Goal: Transaction & Acquisition: Book appointment/travel/reservation

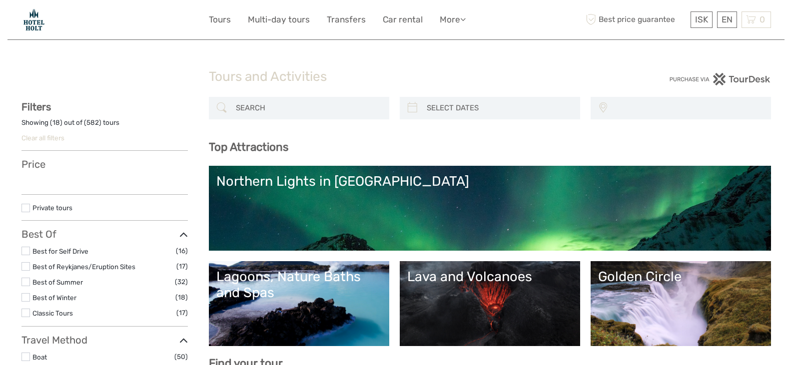
select select
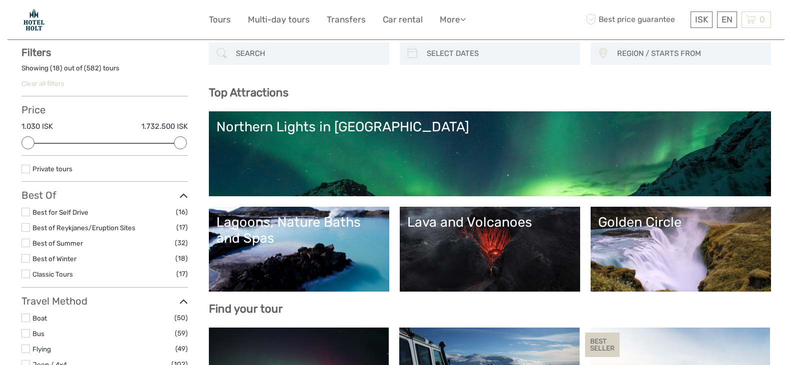
scroll to position [60, 0]
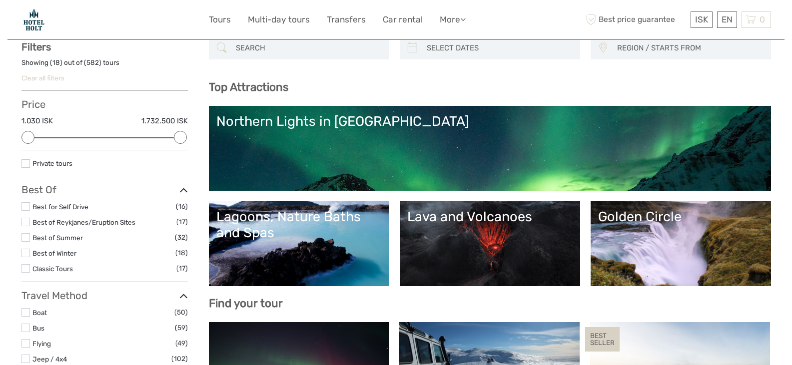
click at [25, 268] on label at bounding box center [25, 268] width 8 height 8
click at [0, 0] on input "checkbox" at bounding box center [0, 0] width 0 height 0
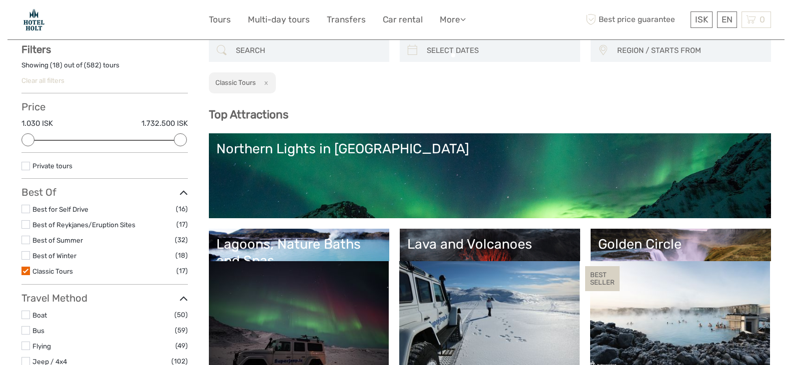
scroll to position [57, 0]
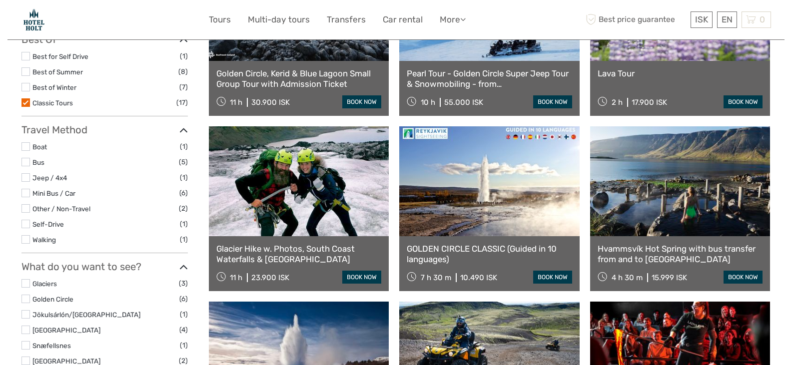
scroll to position [217, 0]
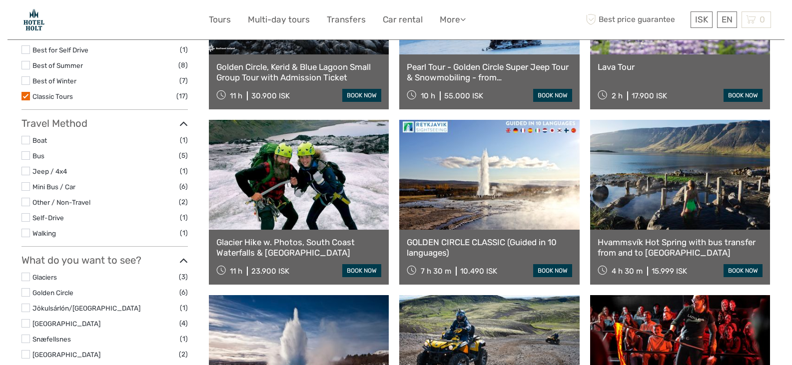
click at [457, 197] on link at bounding box center [489, 175] width 180 height 110
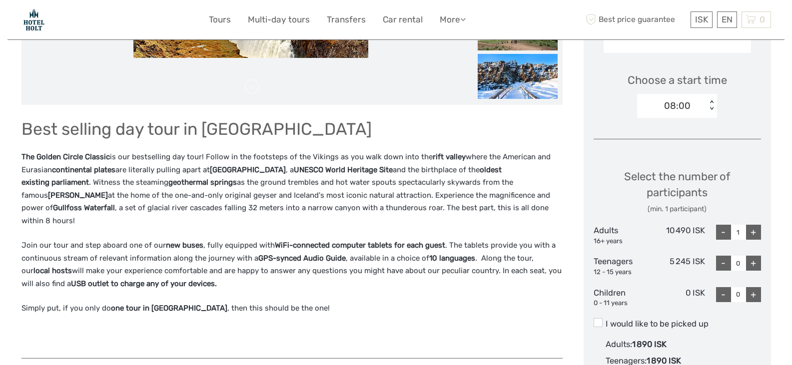
scroll to position [340, 0]
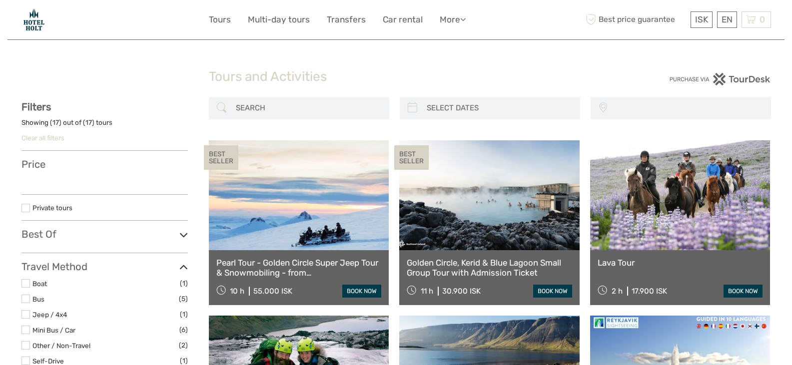
select select
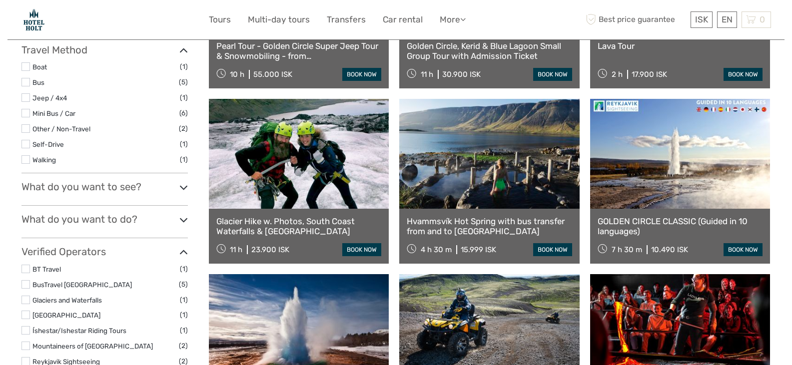
select select
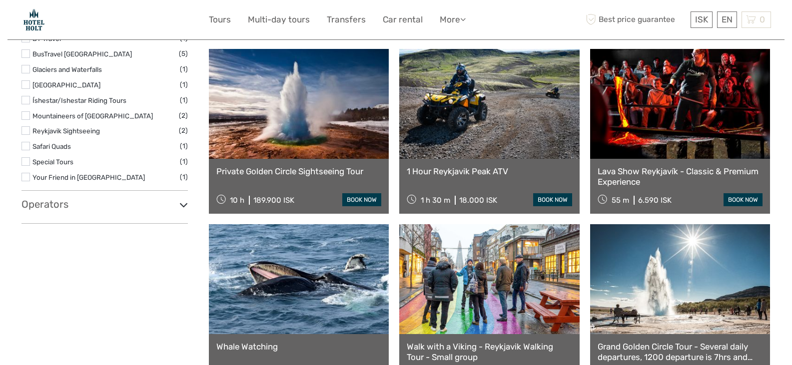
scroll to position [530, 0]
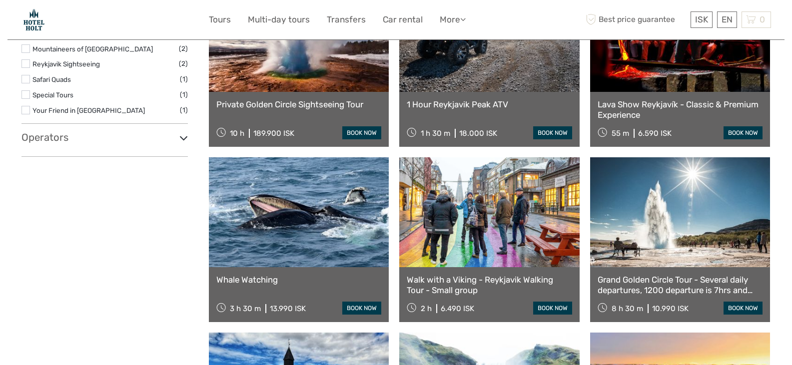
click at [637, 236] on link at bounding box center [680, 212] width 180 height 110
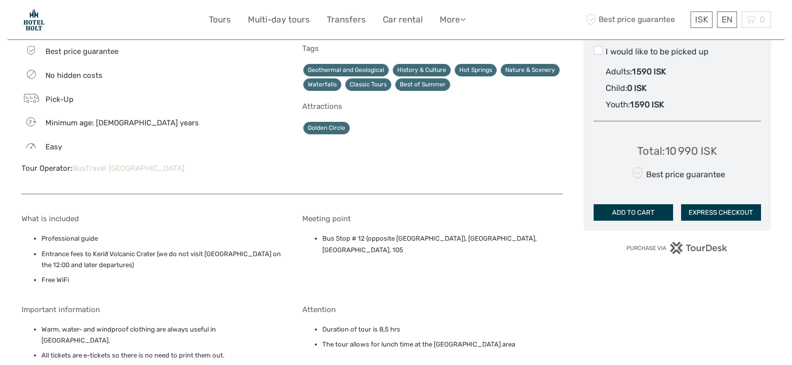
scroll to position [619, 0]
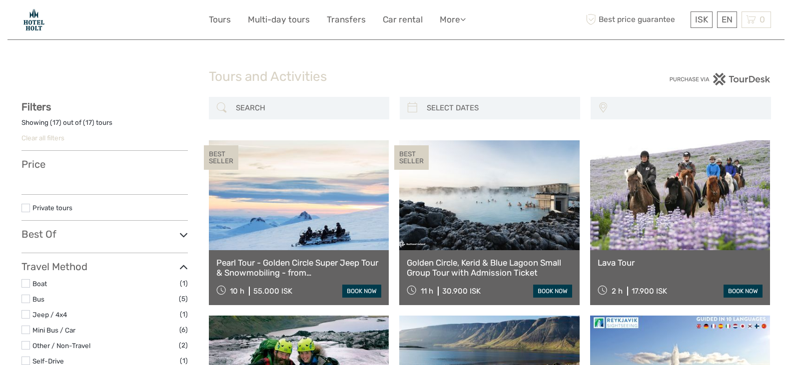
select select
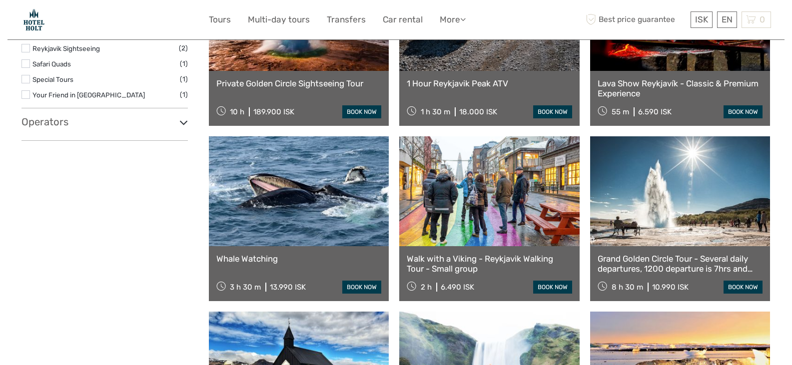
select select
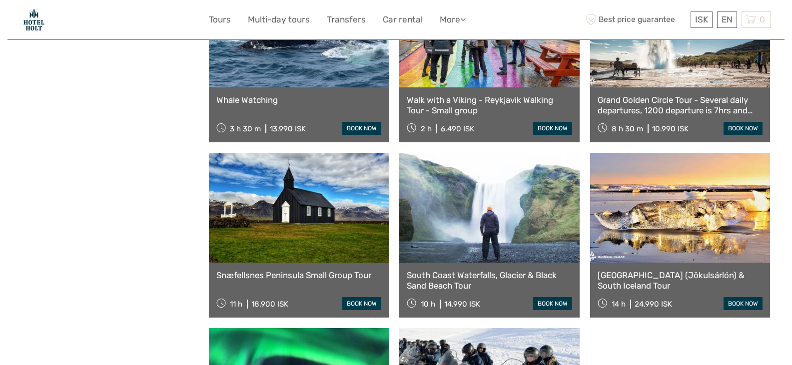
scroll to position [756, 0]
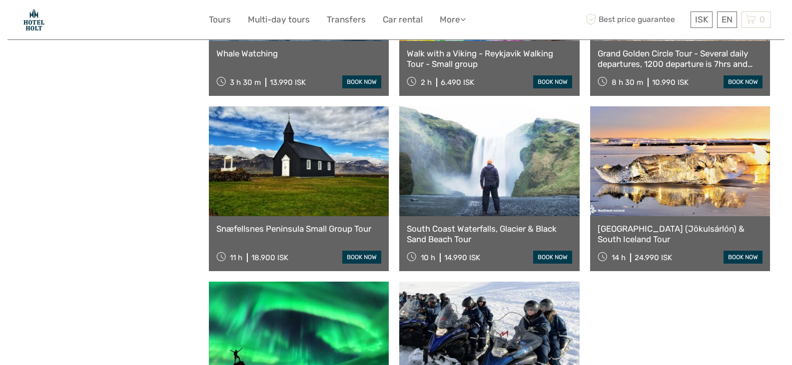
click at [449, 180] on link at bounding box center [489, 161] width 180 height 110
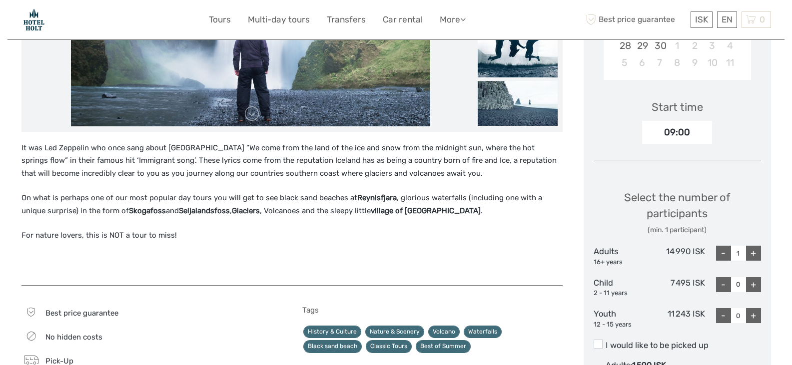
scroll to position [313, 0]
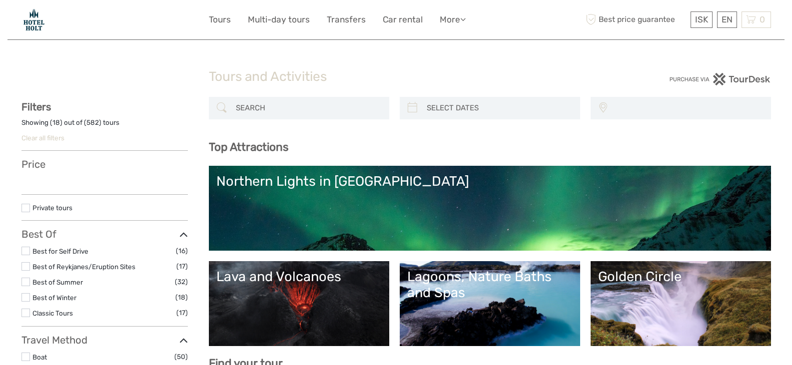
select select
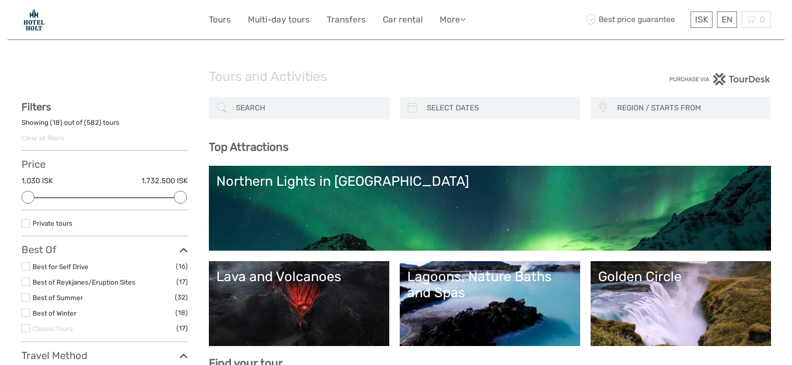
click at [65, 329] on link "Classic Tours" at bounding box center [52, 329] width 40 height 8
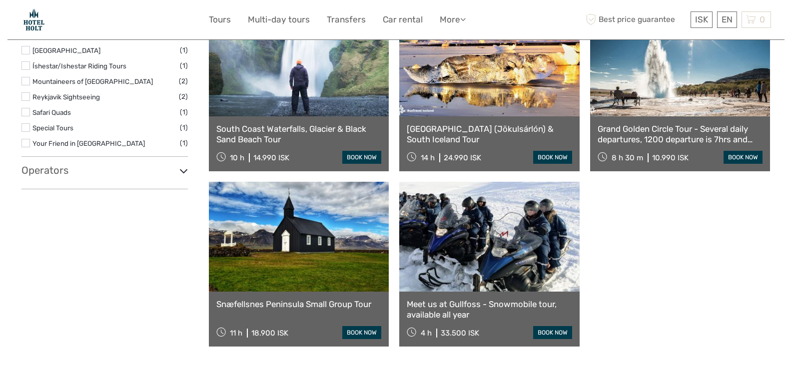
scroll to position [896, 0]
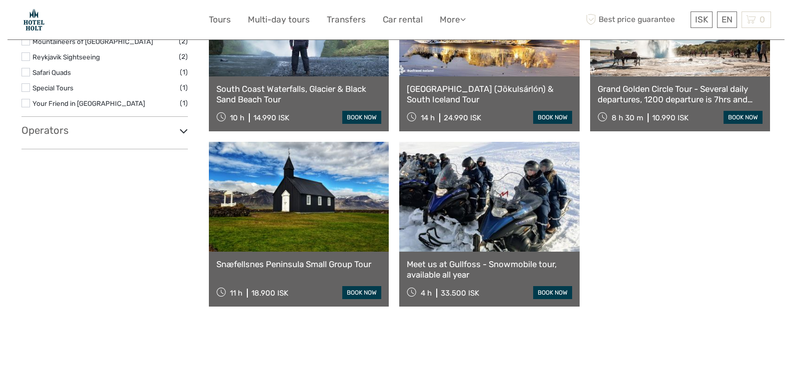
click at [289, 214] on link at bounding box center [299, 197] width 180 height 110
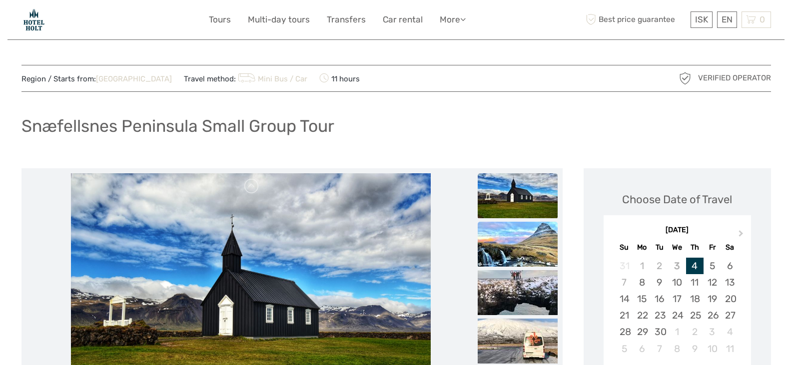
click at [519, 250] on img at bounding box center [517, 244] width 80 height 45
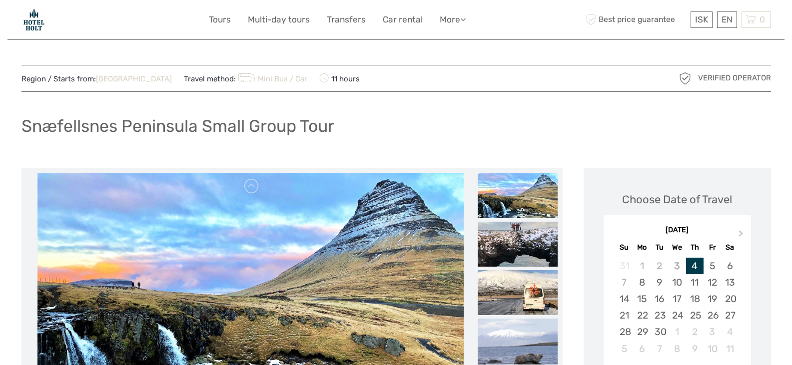
click at [519, 250] on img at bounding box center [517, 244] width 80 height 45
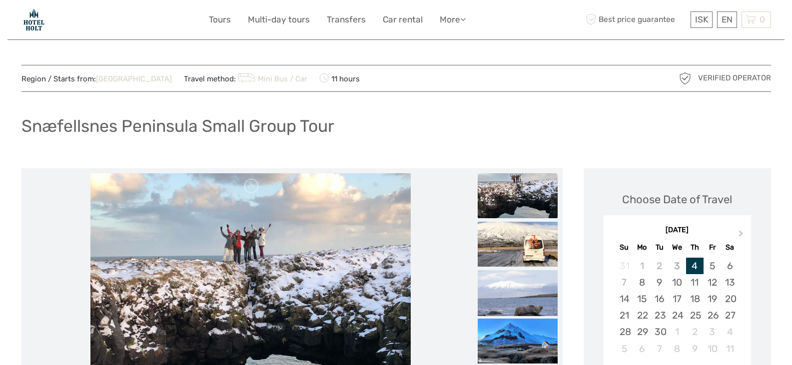
click at [519, 250] on img at bounding box center [517, 244] width 80 height 45
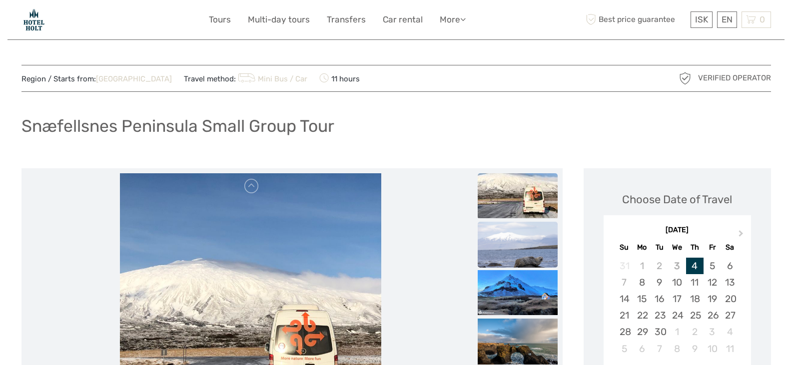
click at [519, 257] on img at bounding box center [517, 251] width 80 height 59
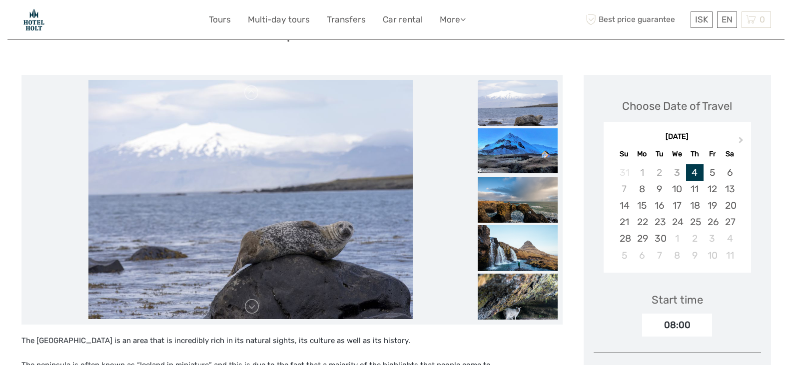
scroll to position [133, 0]
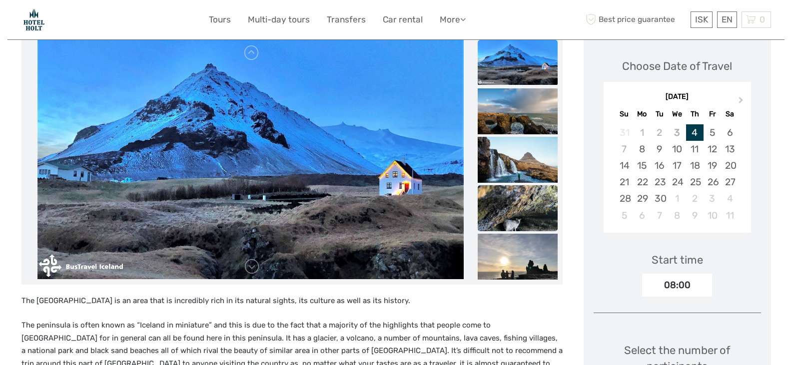
click at [520, 265] on img at bounding box center [517, 264] width 80 height 60
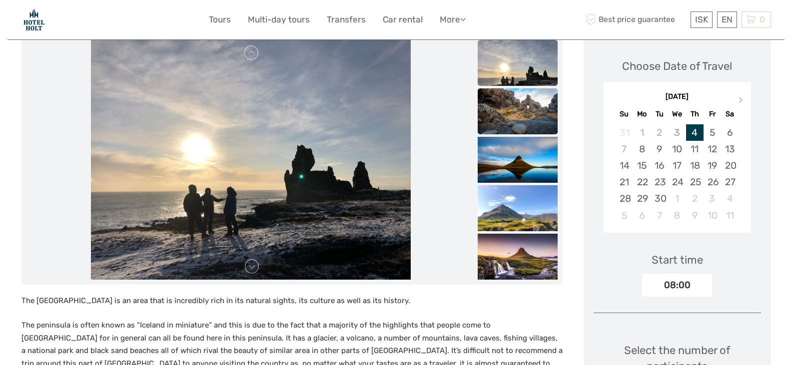
click at [511, 100] on img at bounding box center [517, 114] width 80 height 53
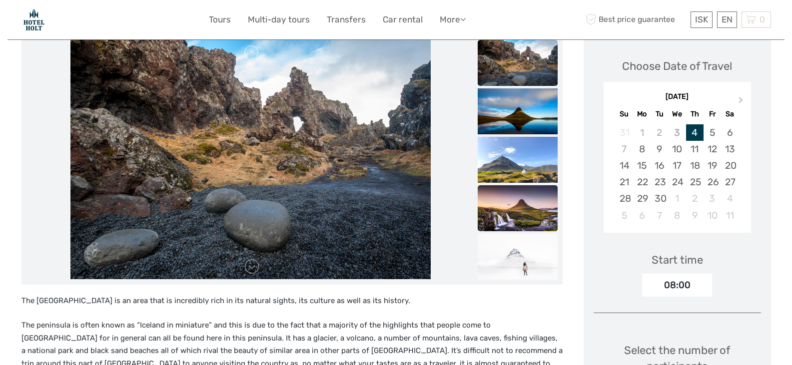
click at [494, 204] on img at bounding box center [517, 211] width 80 height 53
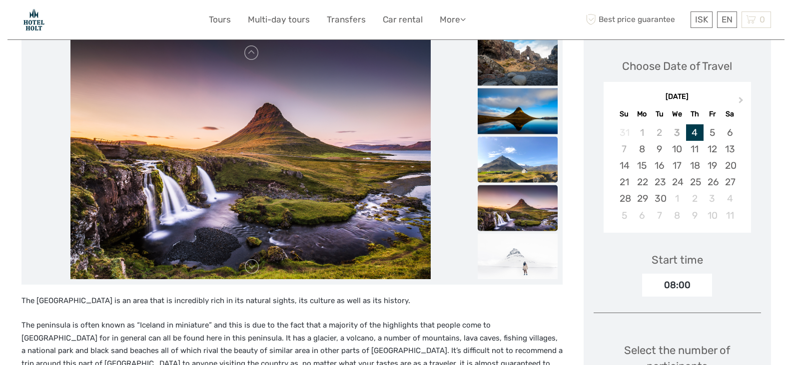
click at [506, 156] on img at bounding box center [517, 166] width 80 height 60
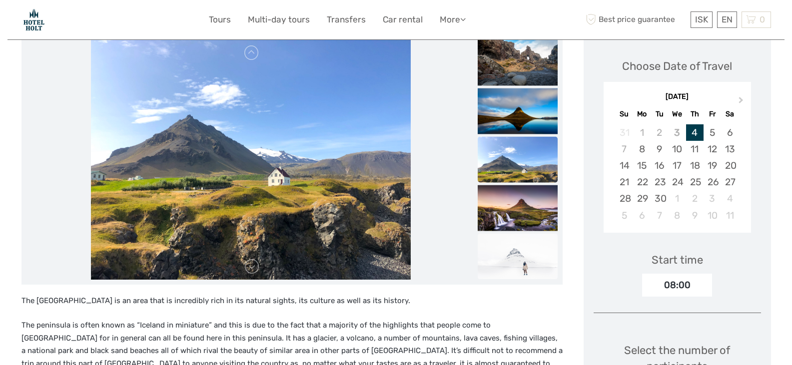
click at [520, 256] on img at bounding box center [517, 259] width 80 height 53
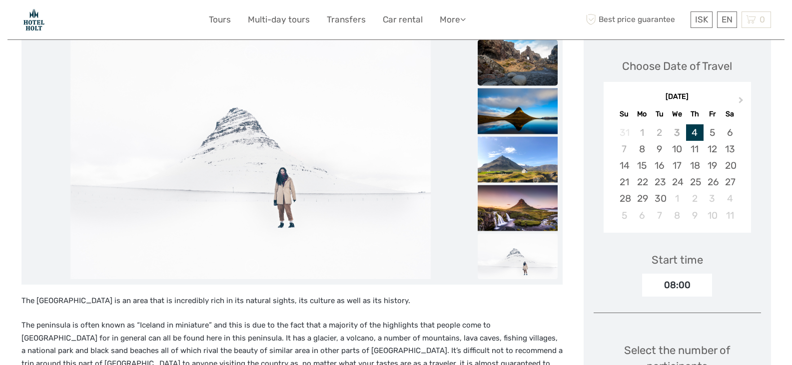
click at [532, 69] on img at bounding box center [517, 65] width 80 height 53
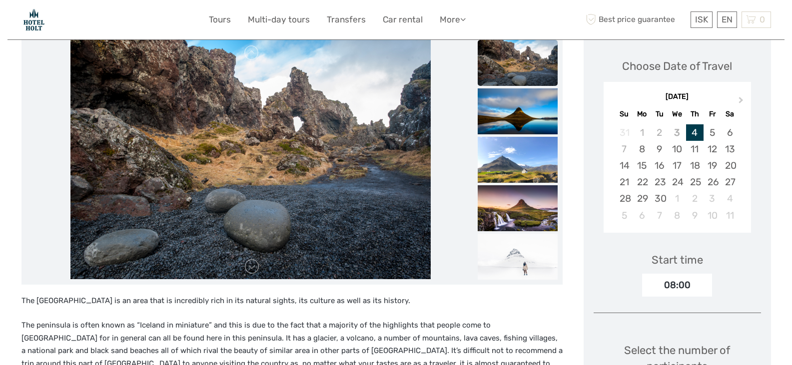
click at [532, 69] on img at bounding box center [517, 66] width 80 height 53
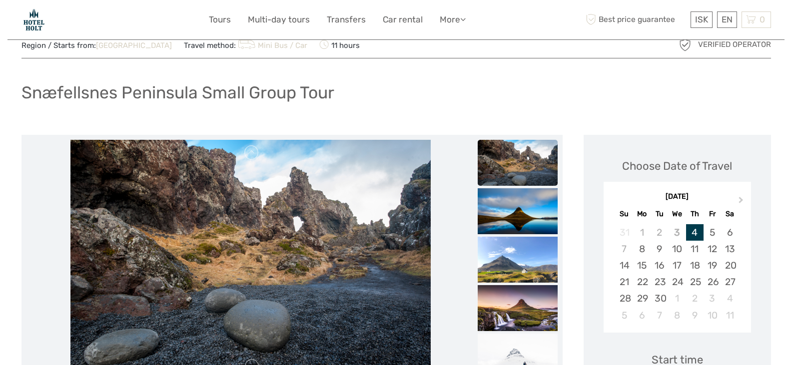
scroll to position [0, 0]
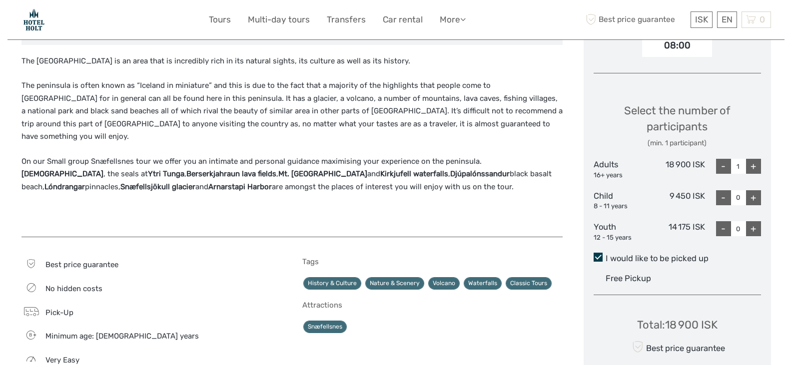
scroll to position [394, 0]
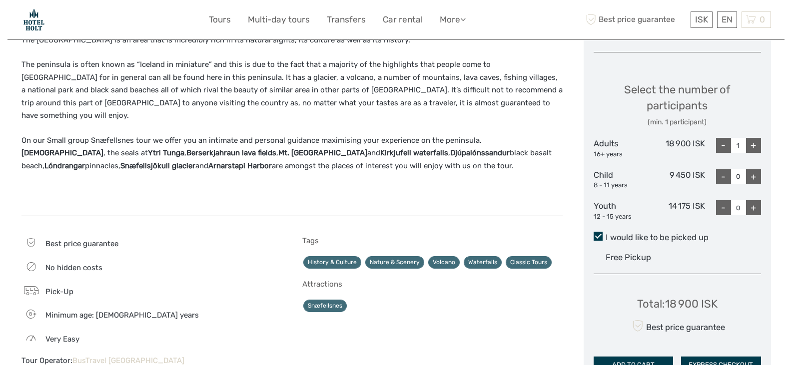
click at [753, 145] on div "+" at bounding box center [753, 145] width 15 height 15
type input "2"
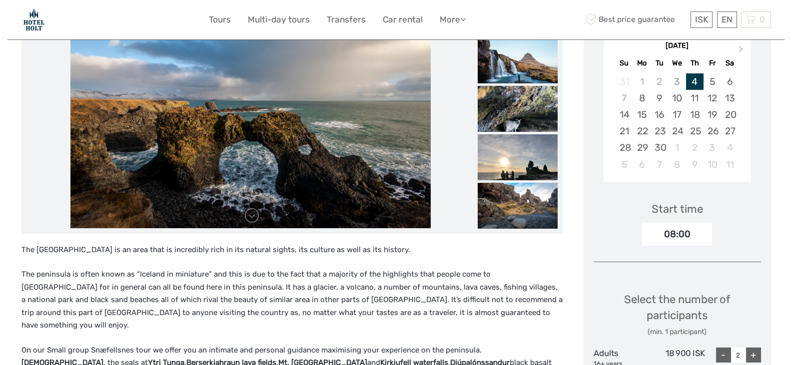
scroll to position [174, 0]
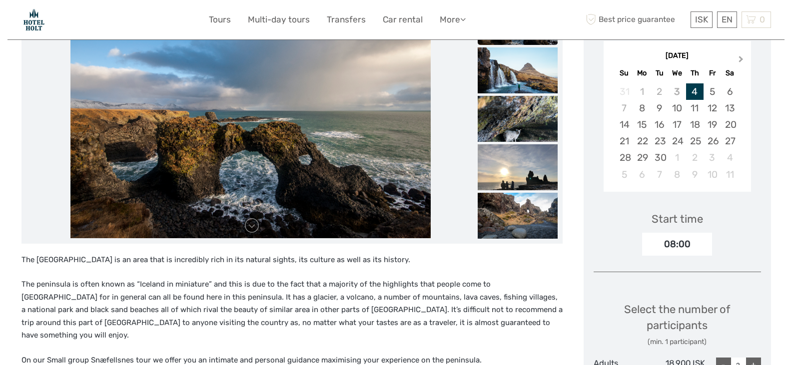
click at [741, 60] on span "Next Month" at bounding box center [741, 61] width 0 height 14
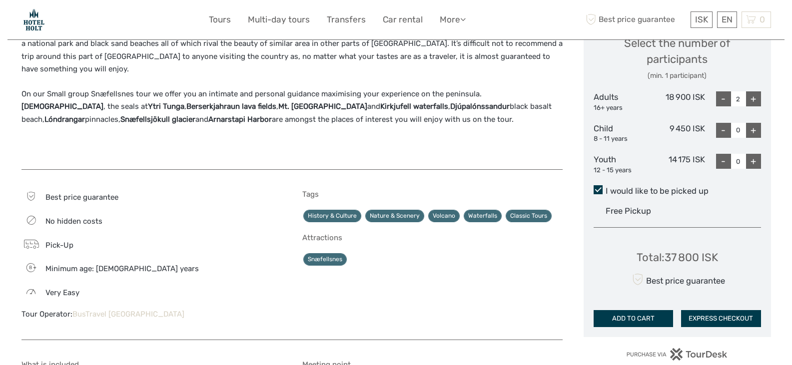
scroll to position [121, 0]
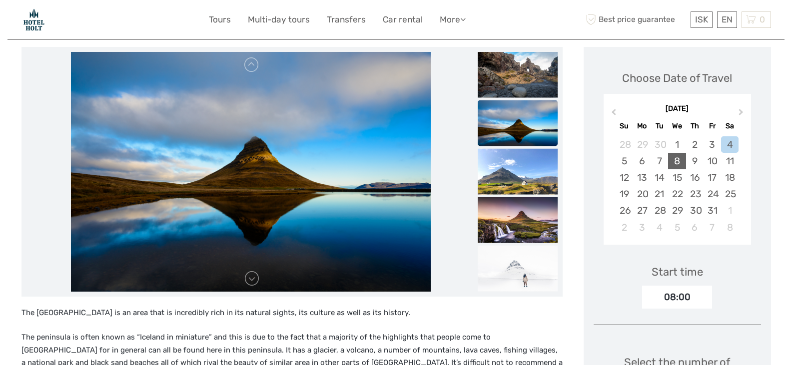
click at [678, 163] on div "8" at bounding box center [676, 161] width 17 height 16
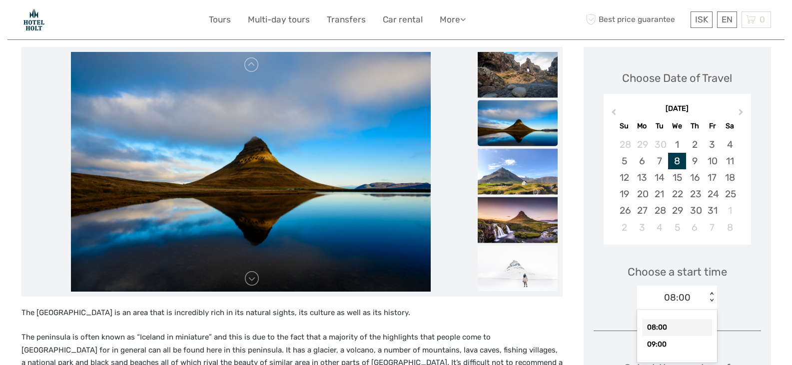
click at [711, 298] on div "< >" at bounding box center [711, 297] width 8 height 10
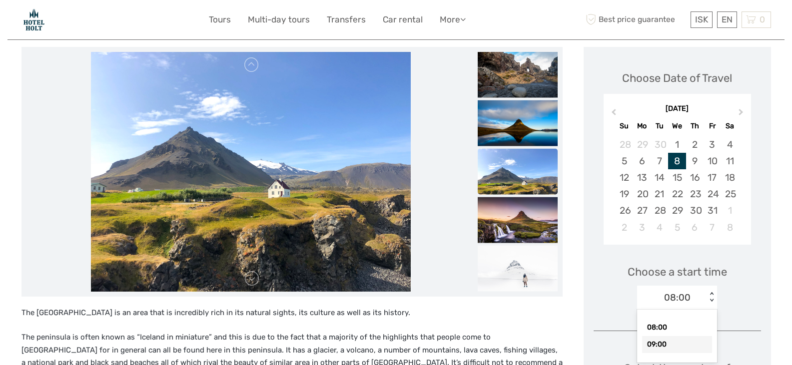
click at [663, 342] on div "09:00" at bounding box center [677, 344] width 70 height 17
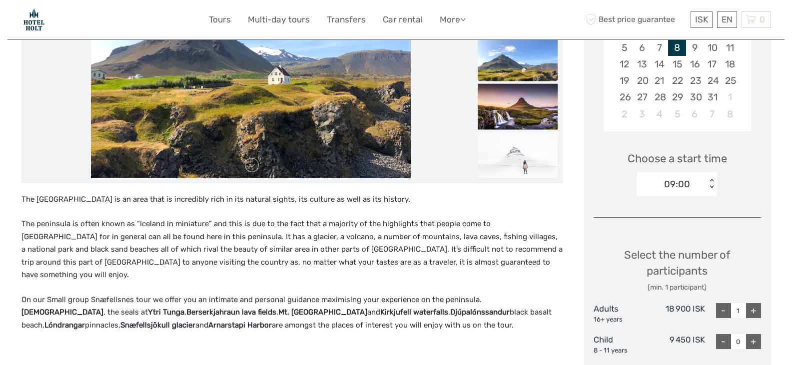
scroll to position [315, 0]
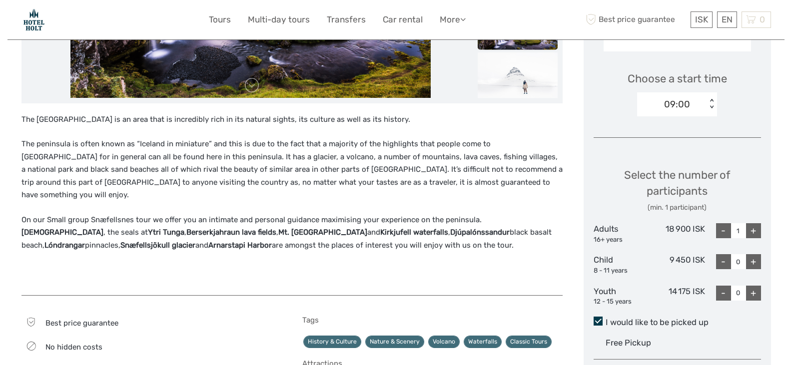
click at [754, 230] on div "+" at bounding box center [753, 230] width 15 height 15
type input "2"
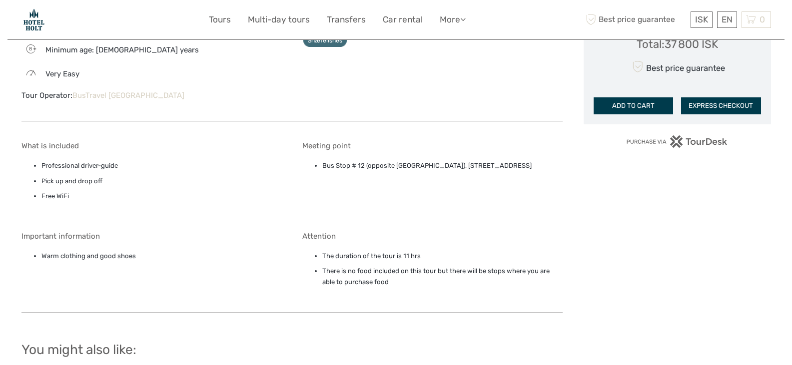
scroll to position [668, 0]
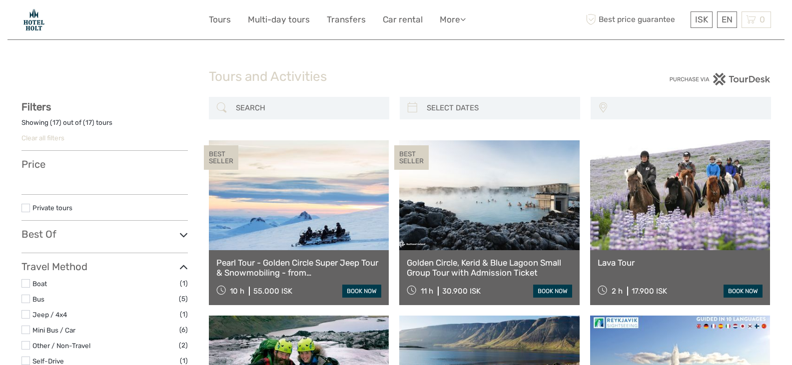
select select
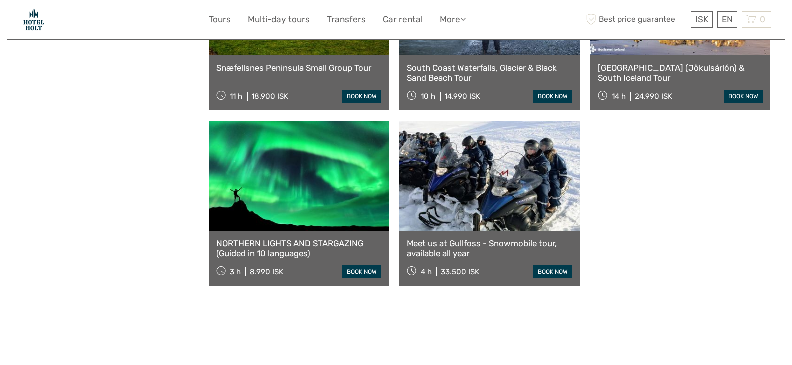
select select
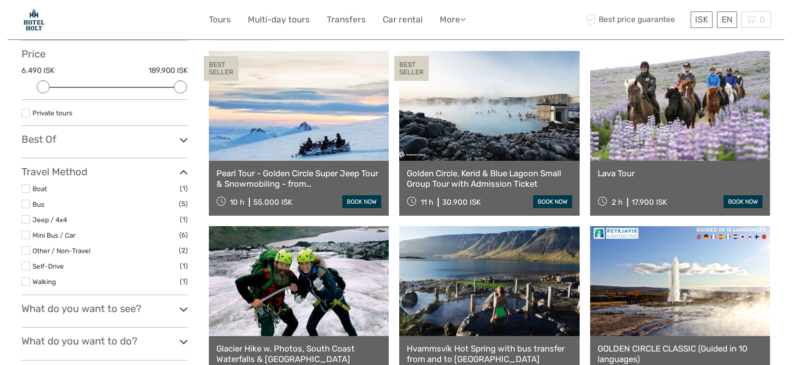
scroll to position [97, 0]
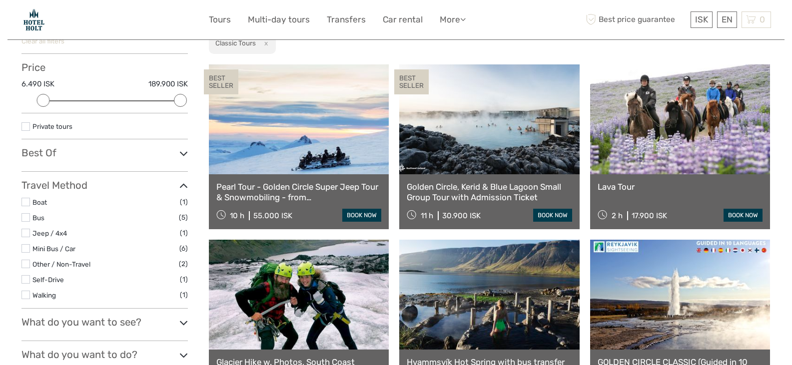
click at [653, 139] on link at bounding box center [680, 119] width 180 height 110
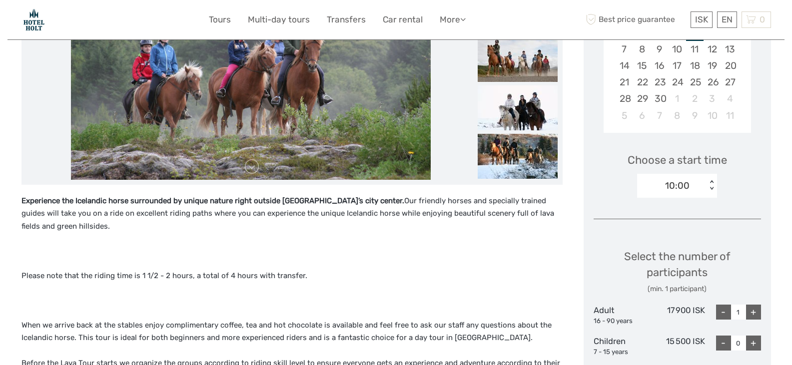
scroll to position [253, 0]
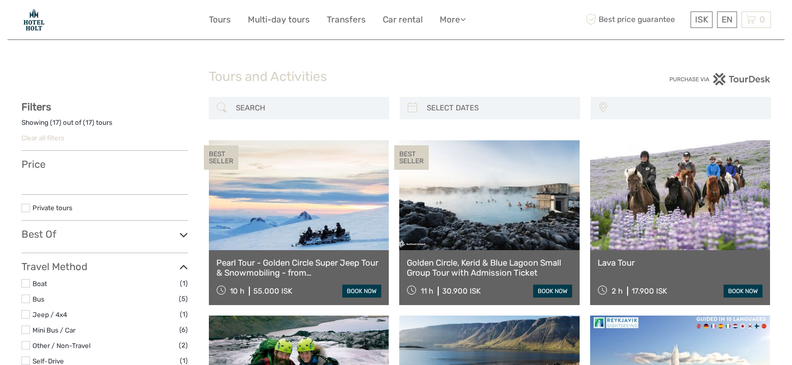
select select
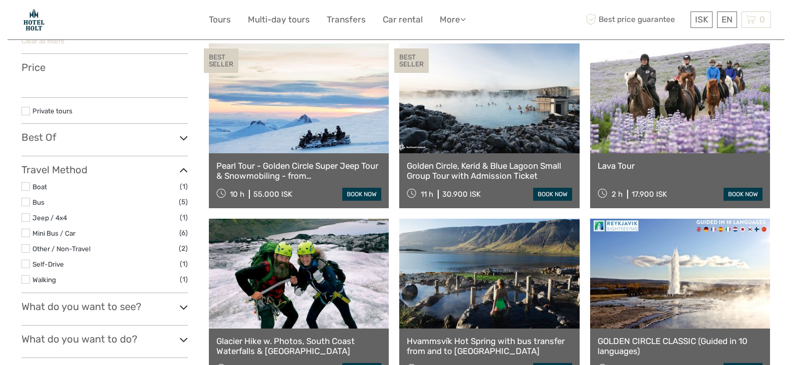
select select
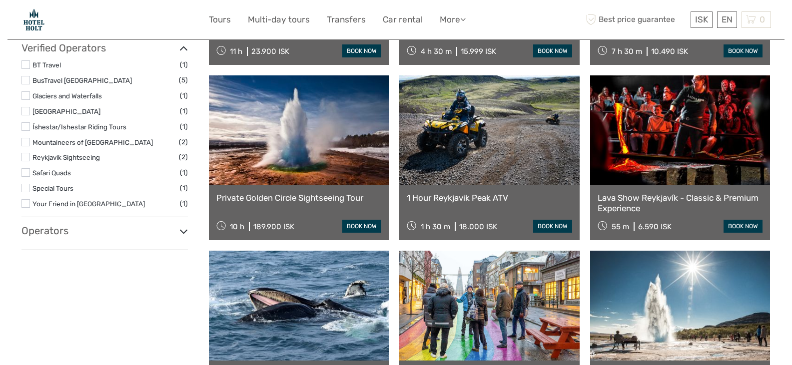
scroll to position [117, 0]
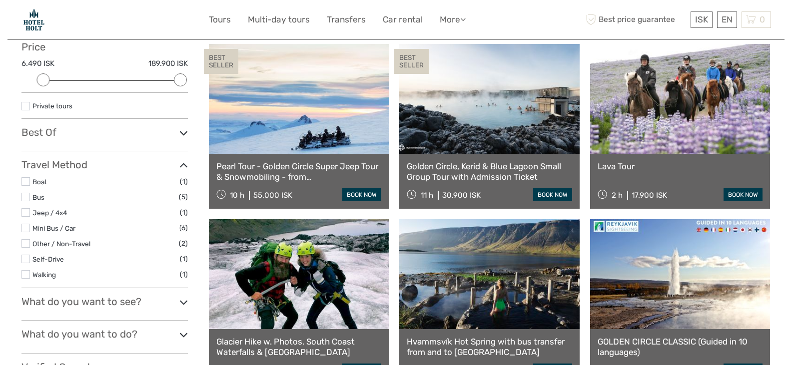
click at [181, 133] on icon at bounding box center [183, 132] width 8 height 13
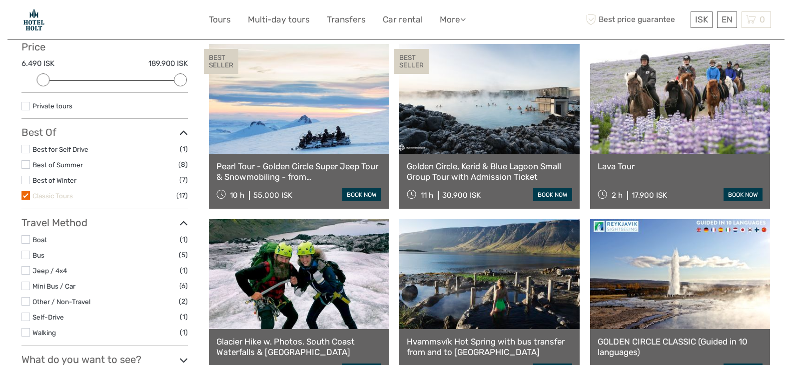
click at [43, 197] on link "Classic Tours" at bounding box center [52, 196] width 40 height 8
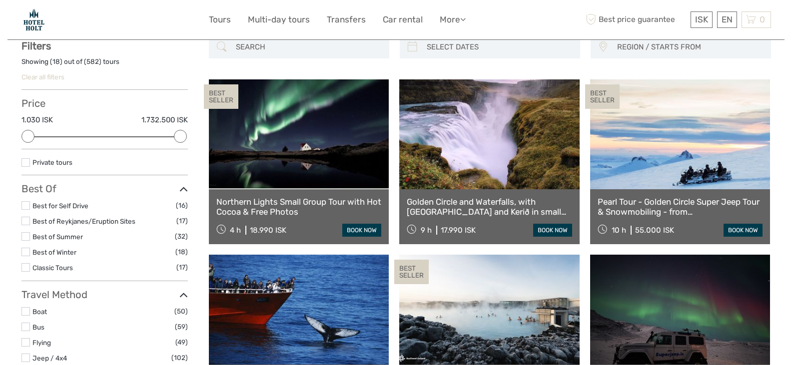
scroll to position [57, 0]
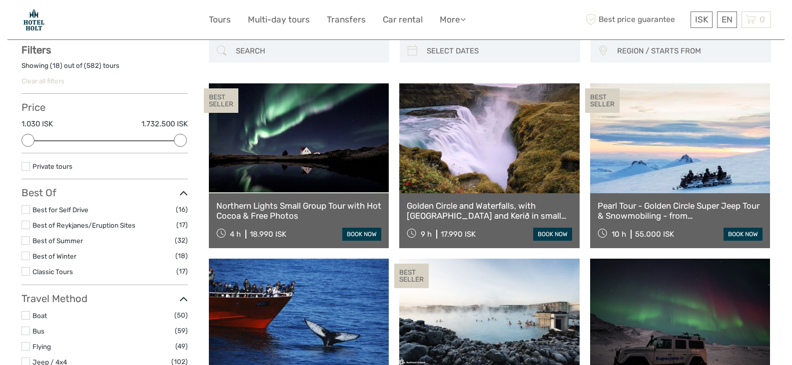
click at [26, 256] on label at bounding box center [25, 256] width 8 height 8
click at [0, 0] on input "checkbox" at bounding box center [0, 0] width 0 height 0
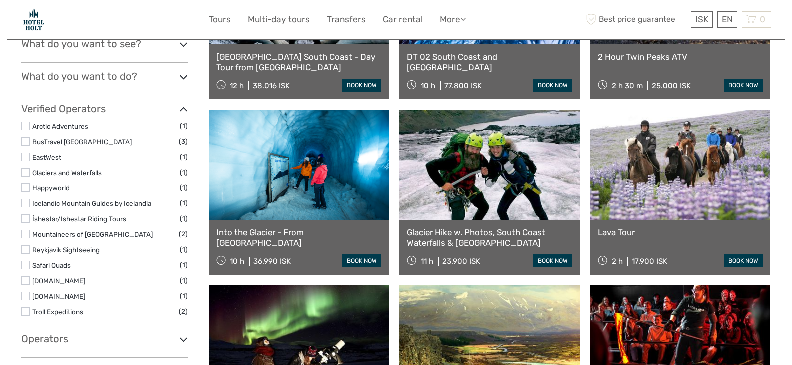
scroll to position [406, 0]
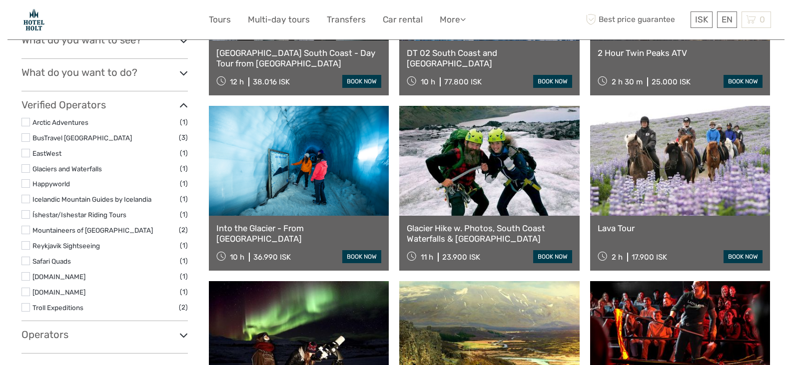
click at [27, 153] on label at bounding box center [25, 153] width 8 height 8
click at [0, 0] on input "checkbox" at bounding box center [0, 0] width 0 height 0
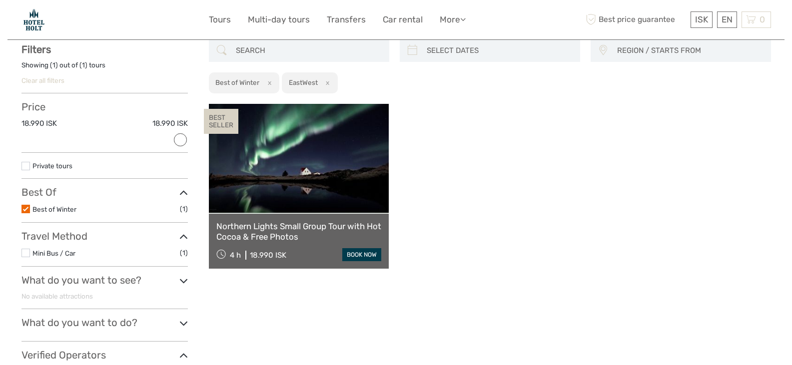
scroll to position [57, 0]
click at [25, 212] on label at bounding box center [25, 209] width 8 height 8
click at [0, 0] on input "checkbox" at bounding box center [0, 0] width 0 height 0
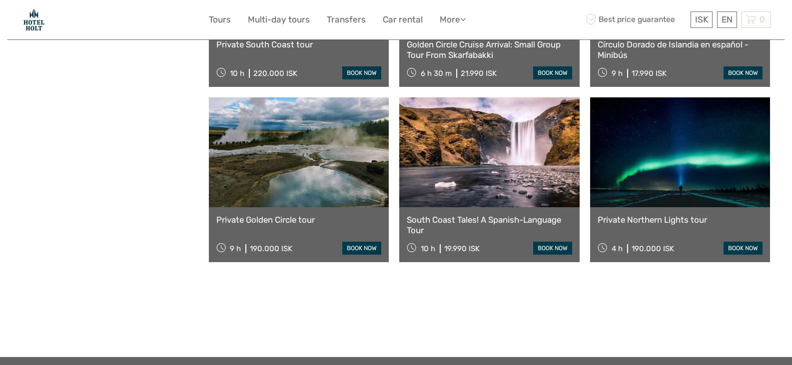
scroll to position [271, 0]
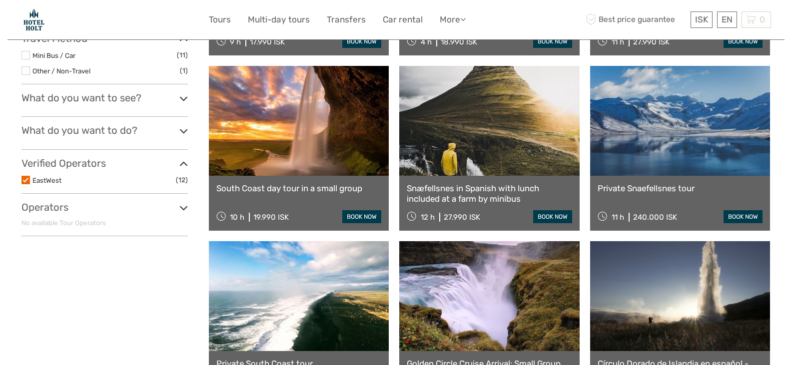
click at [26, 180] on label at bounding box center [25, 180] width 8 height 8
click at [0, 0] on input "checkbox" at bounding box center [0, 0] width 0 height 0
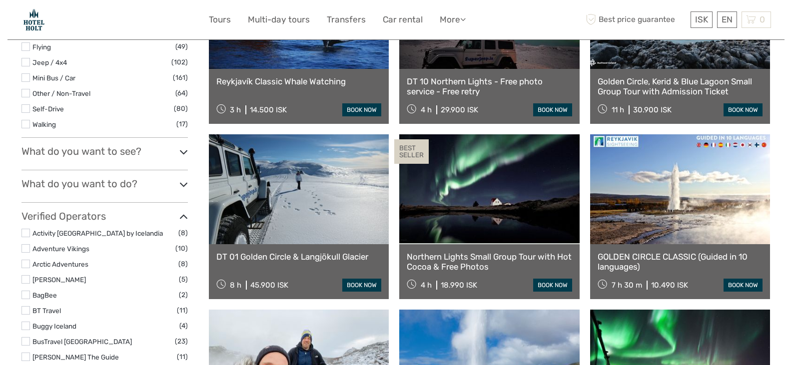
scroll to position [396, 0]
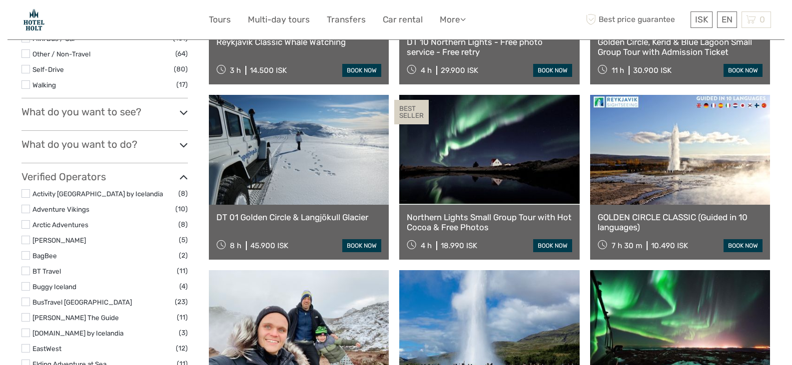
click at [183, 146] on icon at bounding box center [183, 144] width 8 height 13
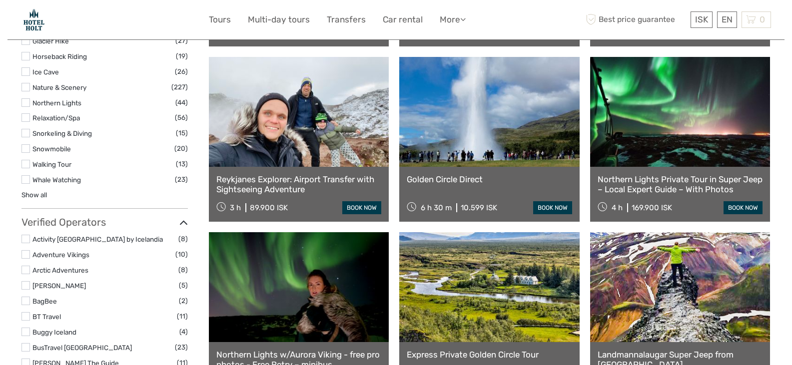
scroll to position [603, 0]
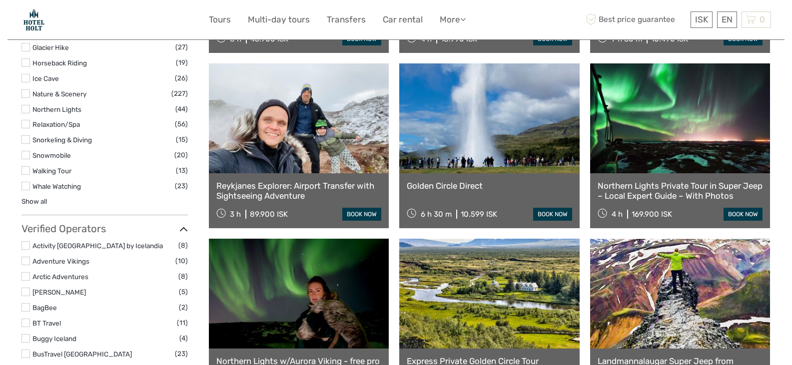
click at [28, 92] on label at bounding box center [25, 93] width 8 height 8
click at [0, 0] on input "checkbox" at bounding box center [0, 0] width 0 height 0
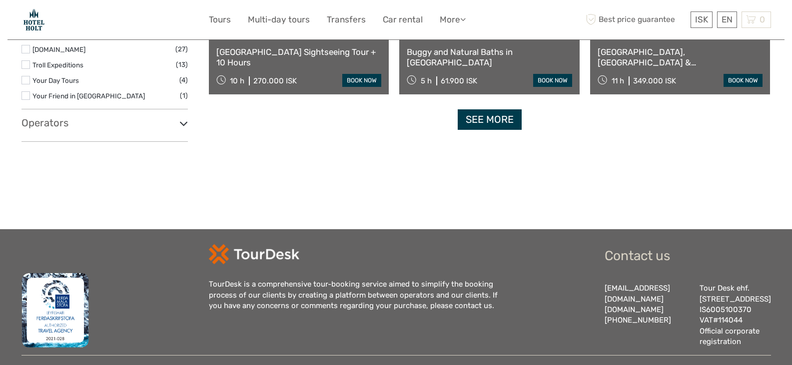
scroll to position [1109, 0]
click at [495, 115] on link "See more" at bounding box center [489, 119] width 64 height 20
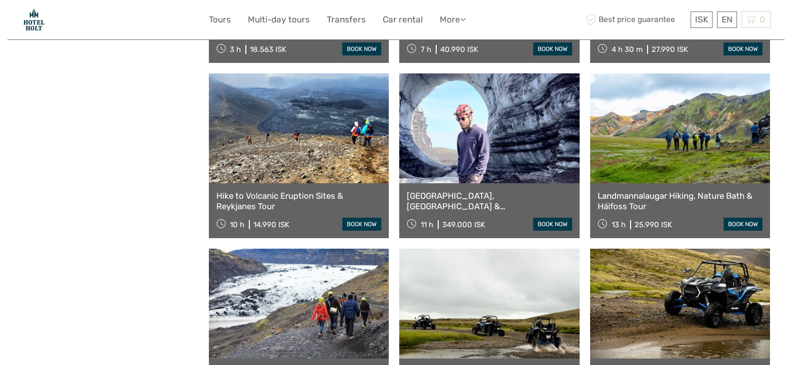
scroll to position [1335, 0]
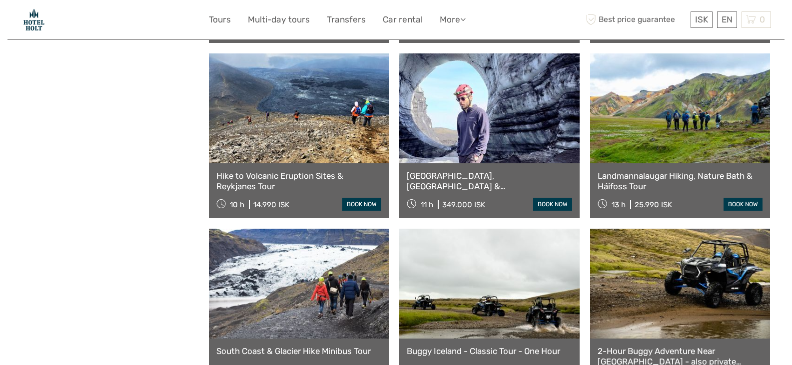
click at [282, 131] on link at bounding box center [299, 108] width 180 height 110
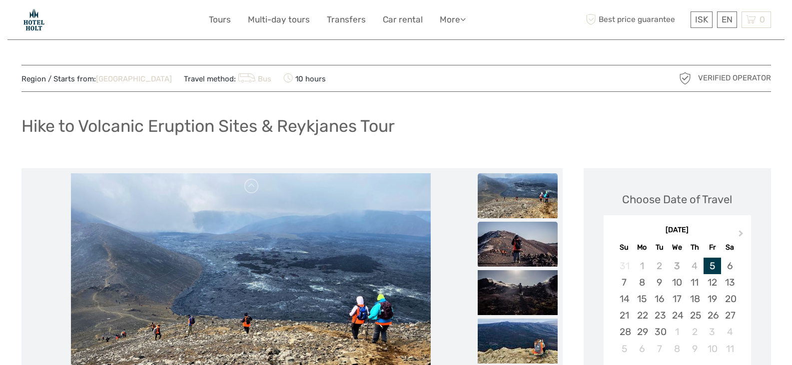
click at [499, 247] on img at bounding box center [517, 244] width 80 height 45
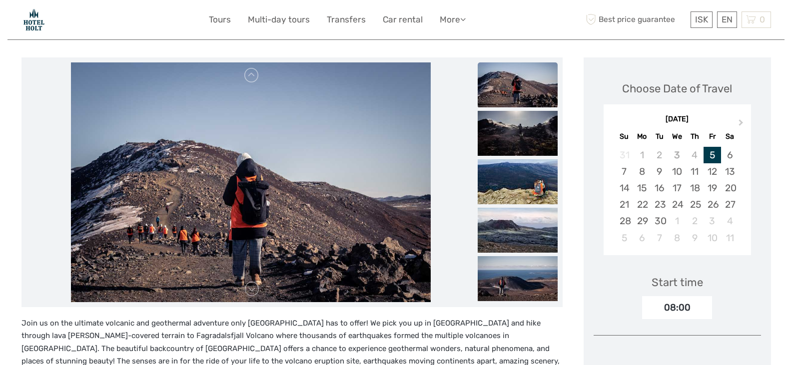
scroll to position [120, 0]
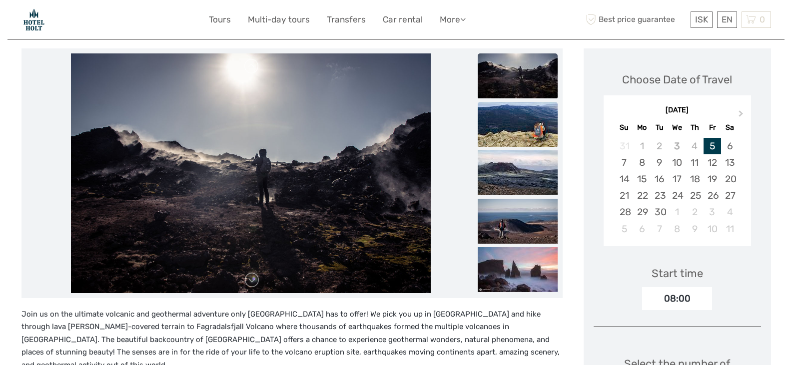
click at [524, 119] on img at bounding box center [517, 124] width 80 height 45
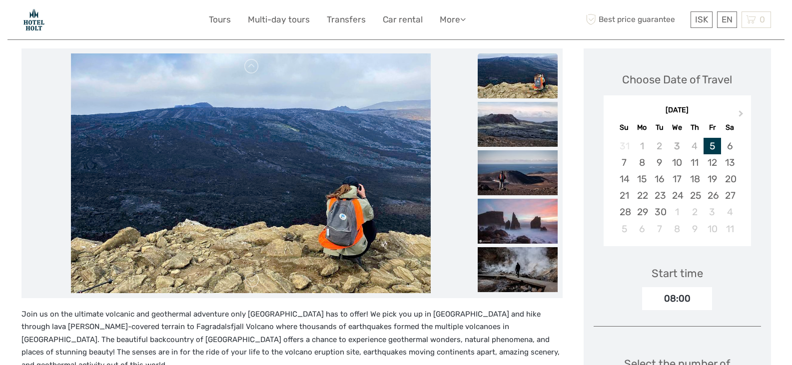
click at [524, 119] on img at bounding box center [517, 124] width 80 height 45
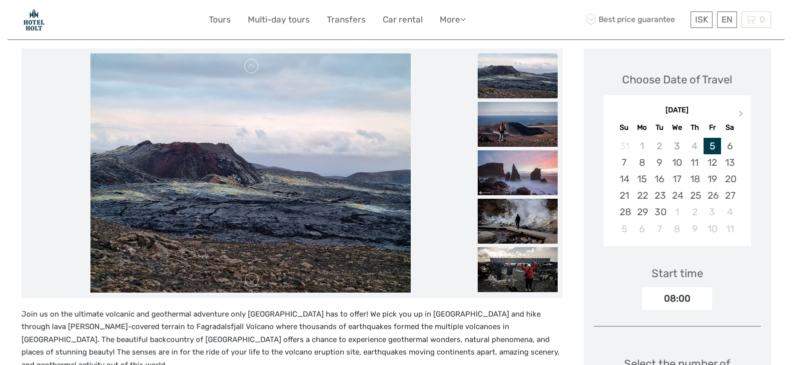
click at [524, 119] on img at bounding box center [517, 124] width 80 height 45
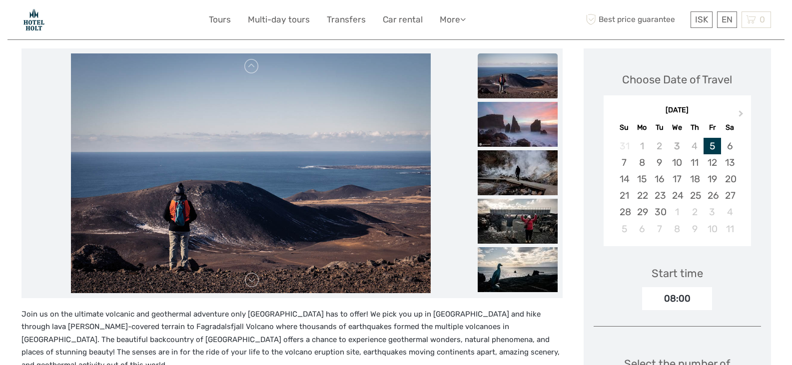
click at [524, 119] on img at bounding box center [517, 124] width 80 height 45
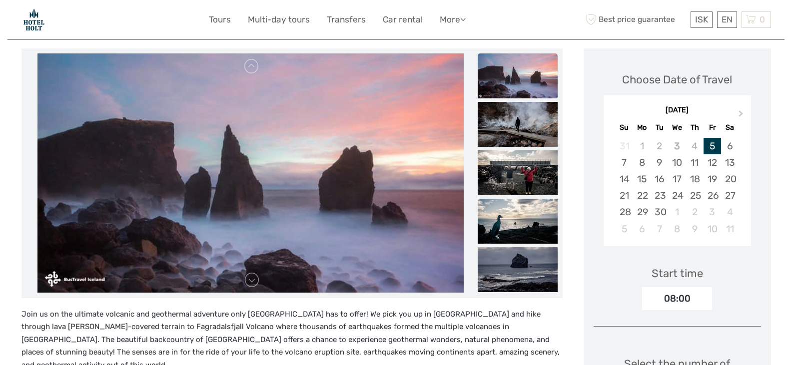
click at [524, 119] on img at bounding box center [517, 124] width 80 height 45
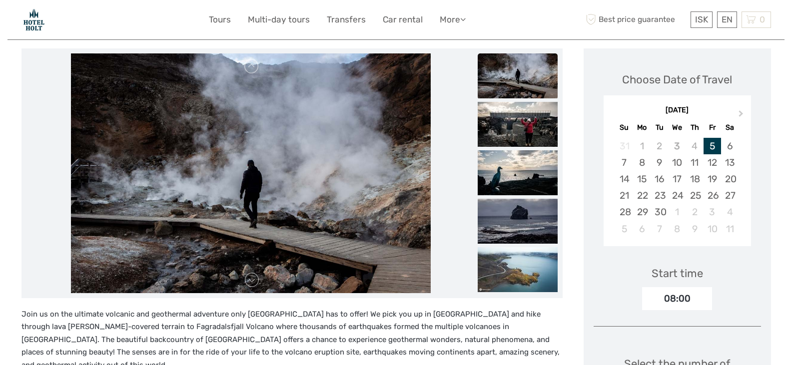
click at [524, 119] on img at bounding box center [517, 124] width 80 height 45
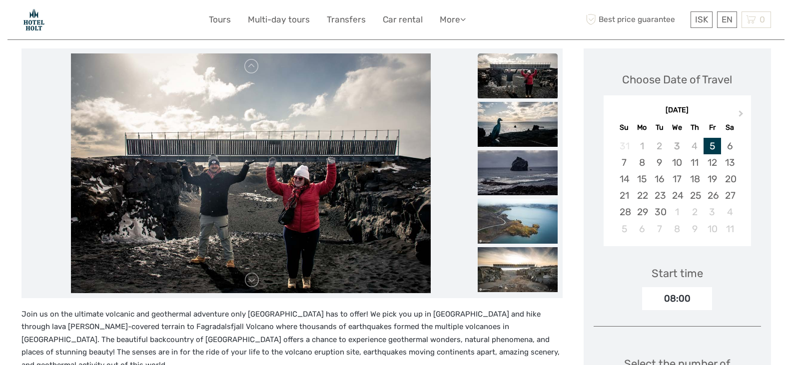
click at [524, 119] on img at bounding box center [517, 124] width 80 height 45
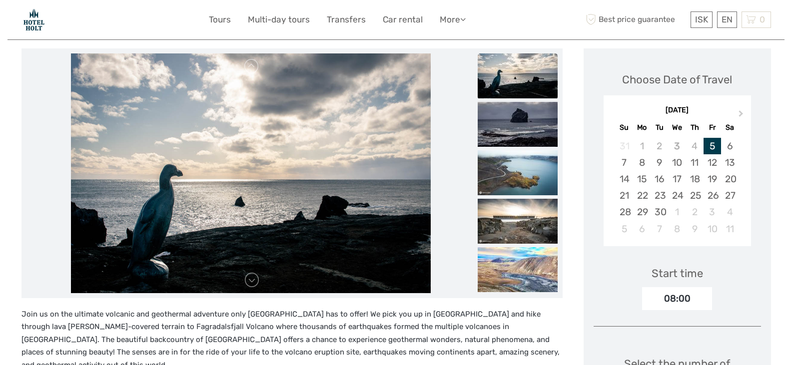
click at [524, 119] on img at bounding box center [517, 124] width 80 height 45
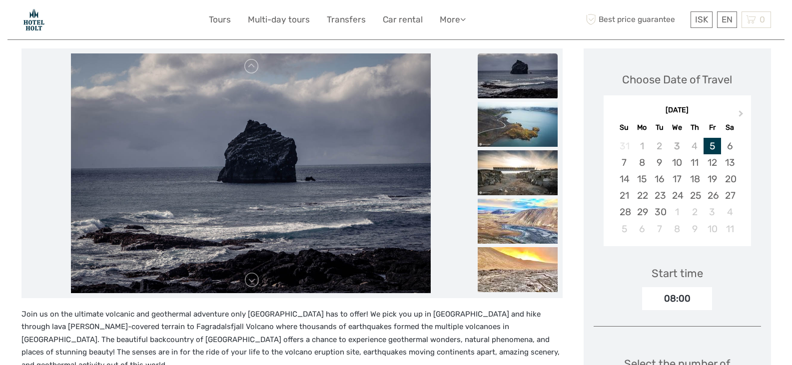
click at [524, 119] on img at bounding box center [517, 124] width 80 height 45
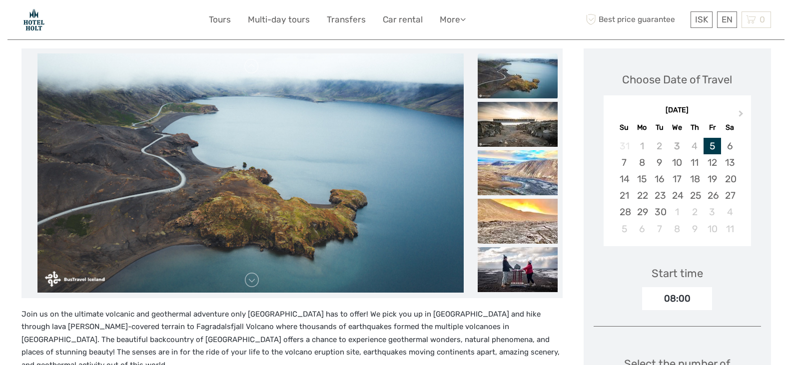
click at [524, 119] on img at bounding box center [517, 124] width 80 height 45
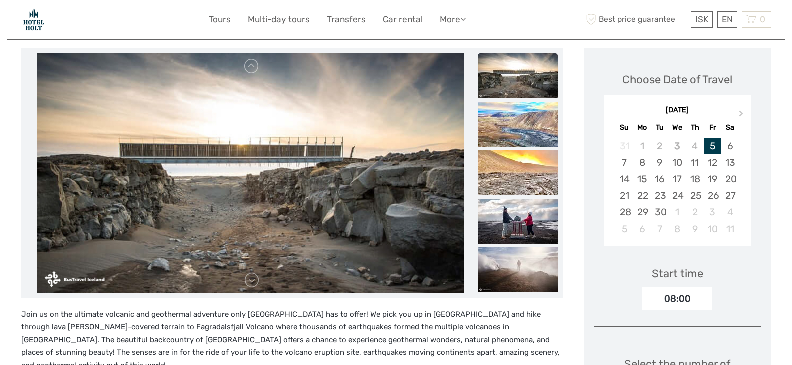
click at [524, 119] on img at bounding box center [517, 124] width 80 height 45
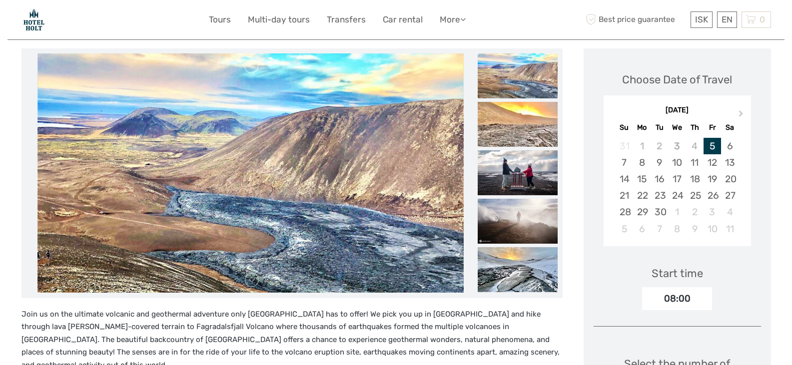
click at [524, 119] on img at bounding box center [517, 124] width 80 height 45
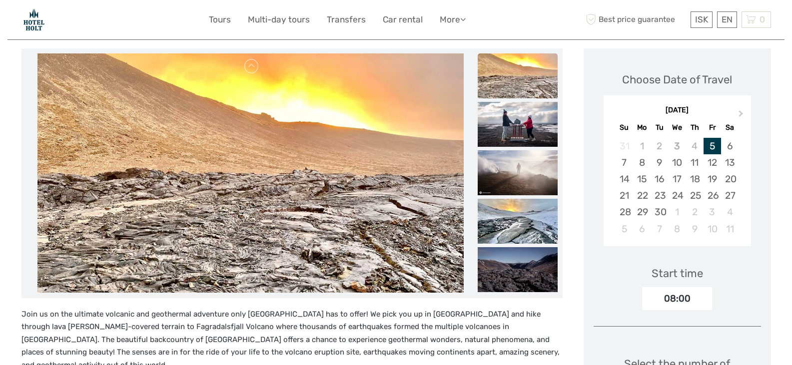
click at [524, 119] on img at bounding box center [517, 124] width 80 height 45
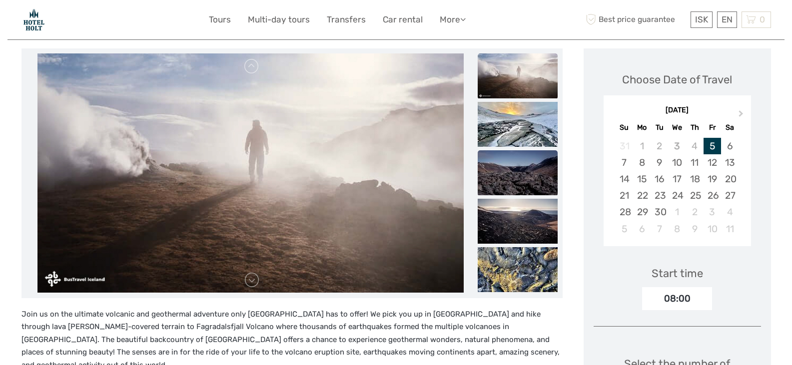
click at [517, 167] on img at bounding box center [517, 172] width 80 height 45
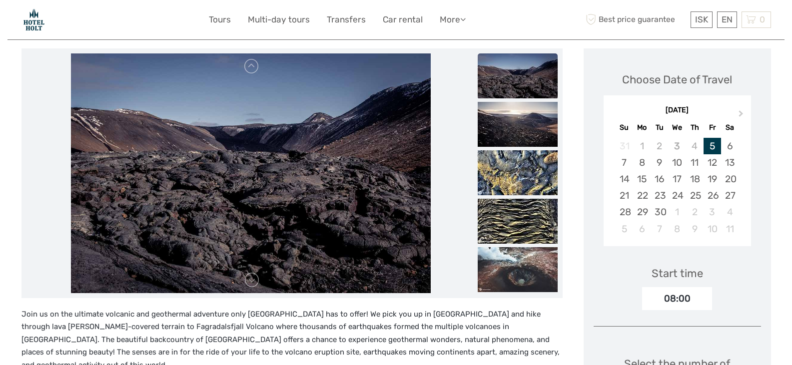
click at [517, 167] on img at bounding box center [517, 172] width 80 height 45
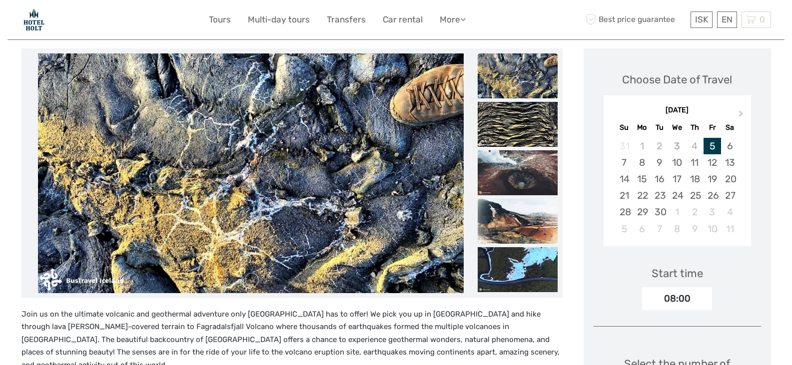
click at [511, 208] on img at bounding box center [517, 221] width 80 height 45
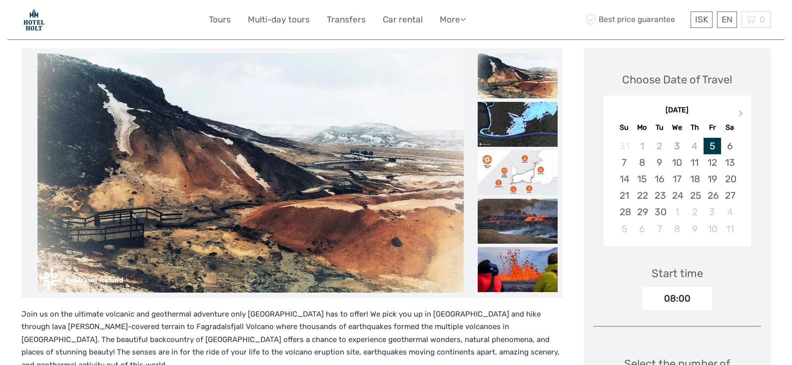
click at [511, 208] on img at bounding box center [517, 221] width 80 height 45
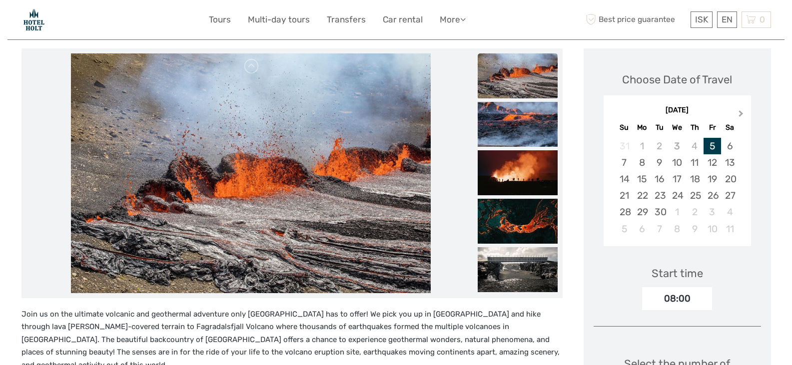
click at [741, 113] on span "Next Month" at bounding box center [741, 115] width 0 height 14
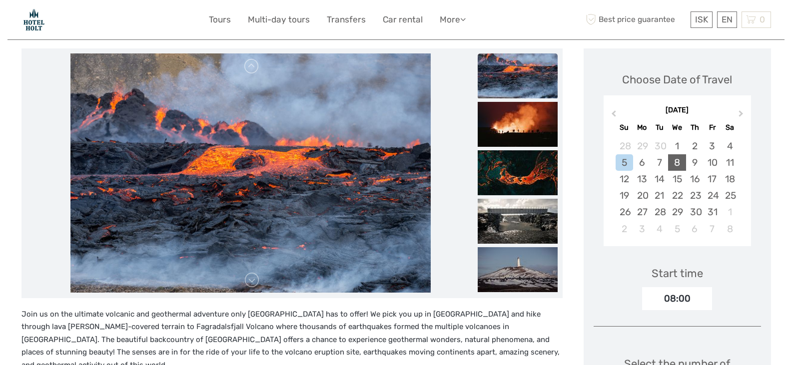
click at [678, 161] on div "8" at bounding box center [676, 162] width 17 height 16
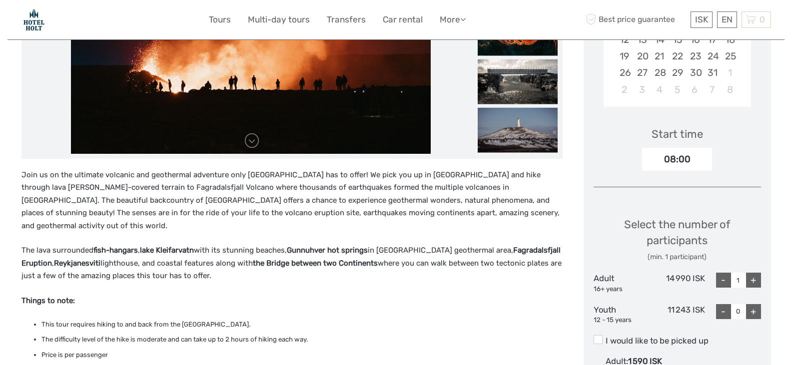
scroll to position [266, 0]
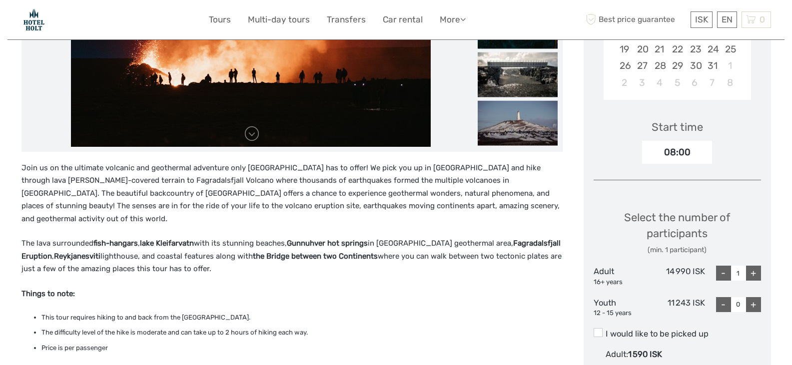
click at [753, 272] on div "+" at bounding box center [753, 273] width 15 height 15
type input "2"
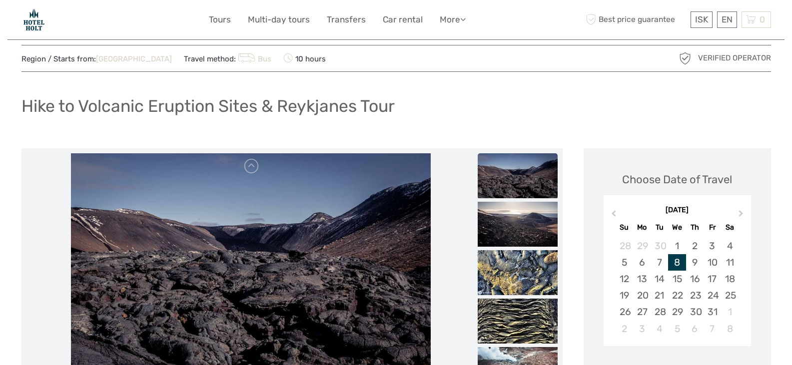
scroll to position [0, 0]
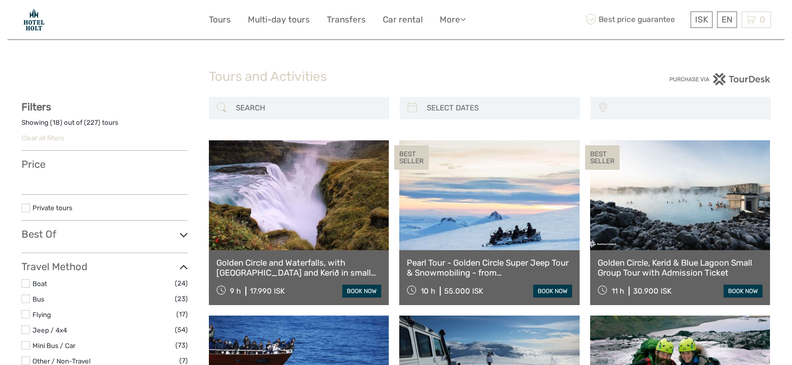
select select
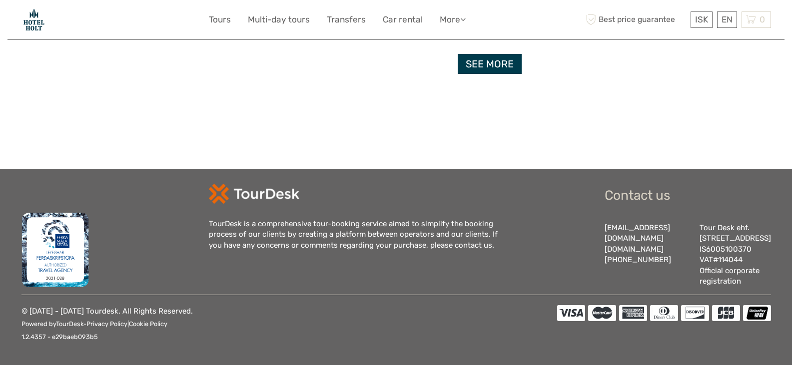
select select
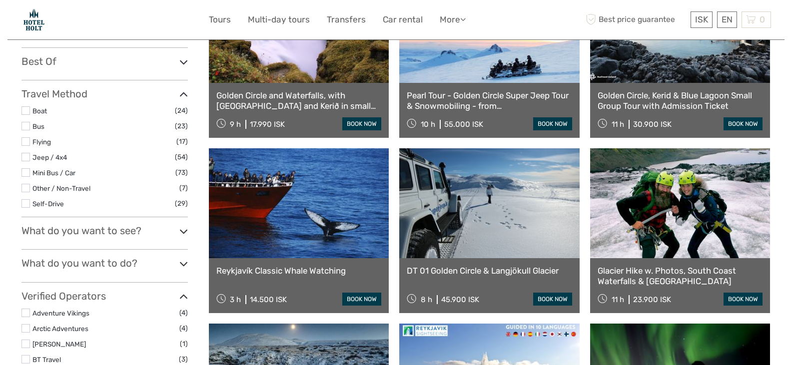
scroll to position [169, 0]
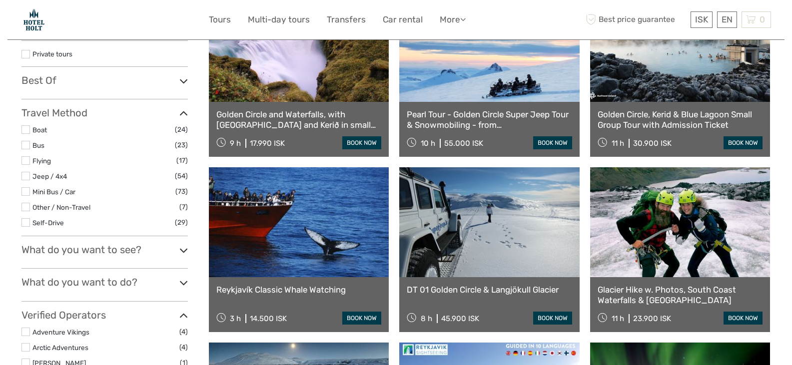
click at [183, 250] on icon at bounding box center [183, 250] width 8 height 13
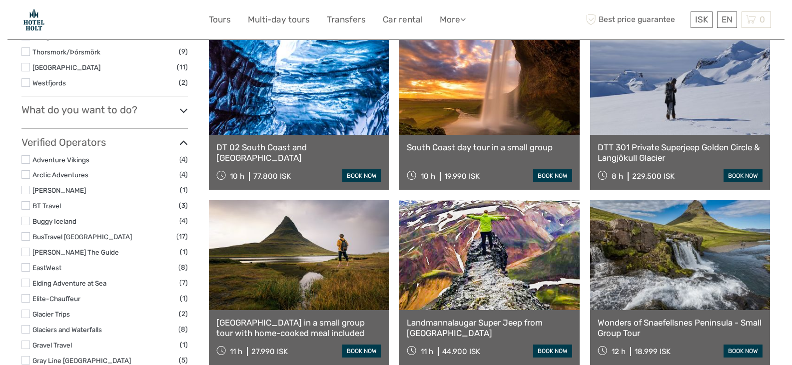
scroll to position [709, 0]
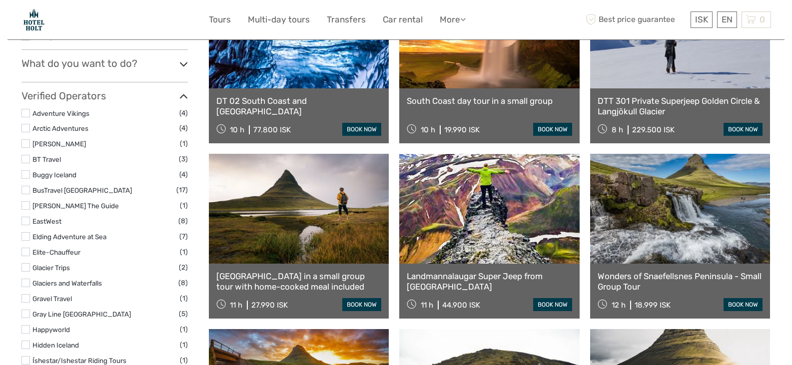
click at [183, 61] on icon at bounding box center [183, 63] width 8 height 13
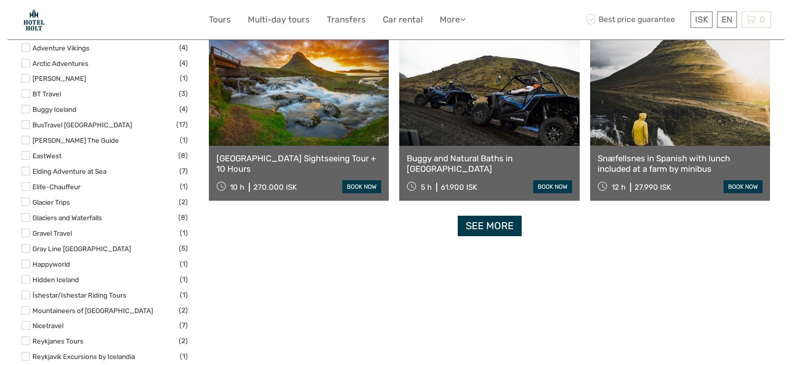
scroll to position [1022, 0]
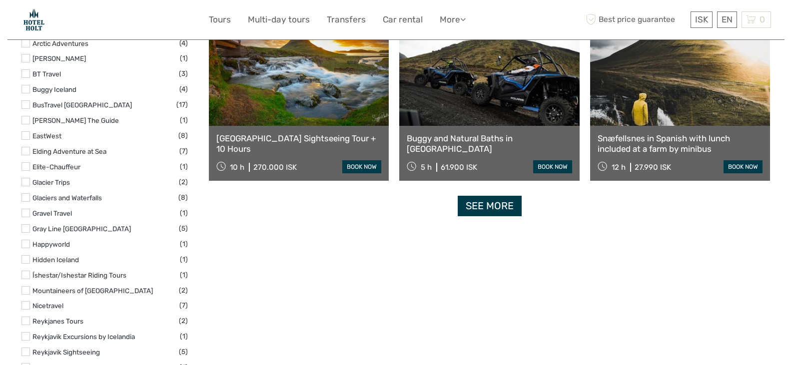
click at [488, 202] on link "See more" at bounding box center [489, 206] width 64 height 20
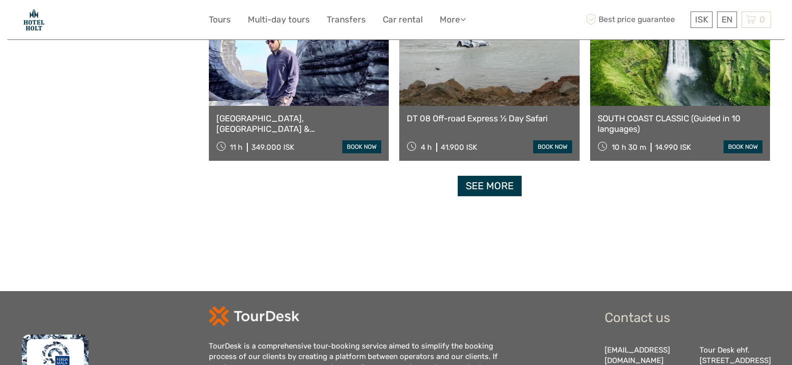
scroll to position [2134, 0]
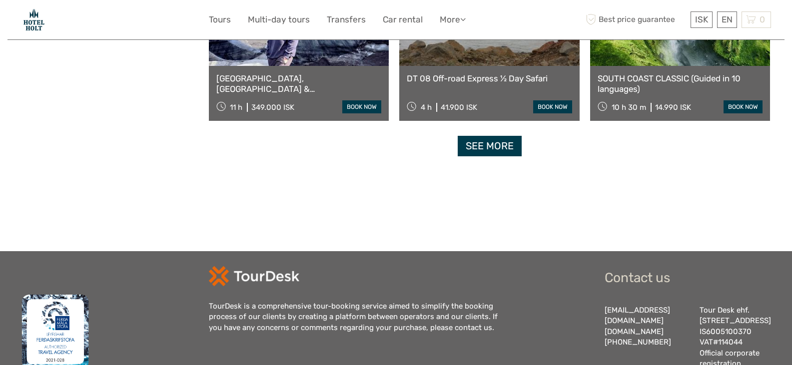
click at [498, 147] on link "See more" at bounding box center [489, 146] width 64 height 20
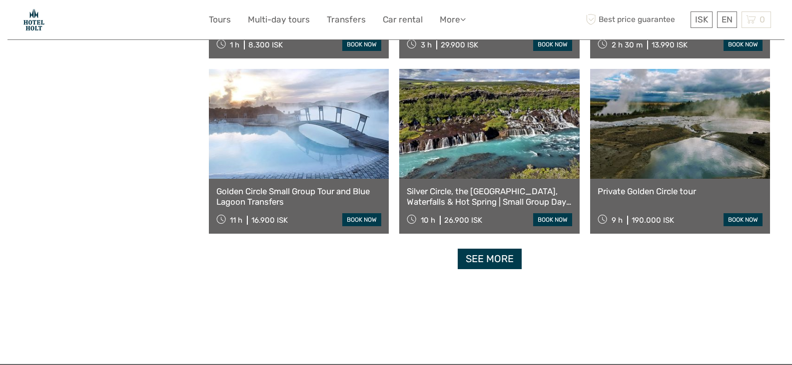
scroll to position [3079, 0]
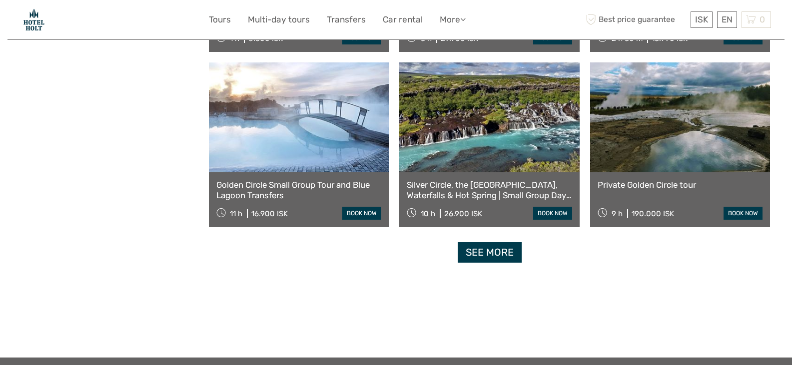
click at [494, 251] on link "See more" at bounding box center [489, 252] width 64 height 20
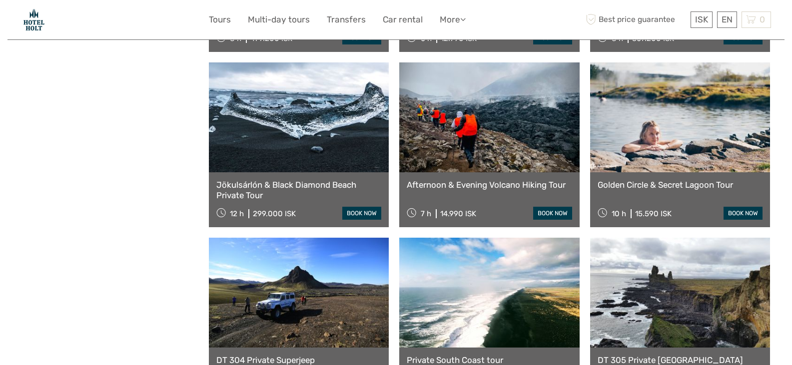
scroll to position [3652, 0]
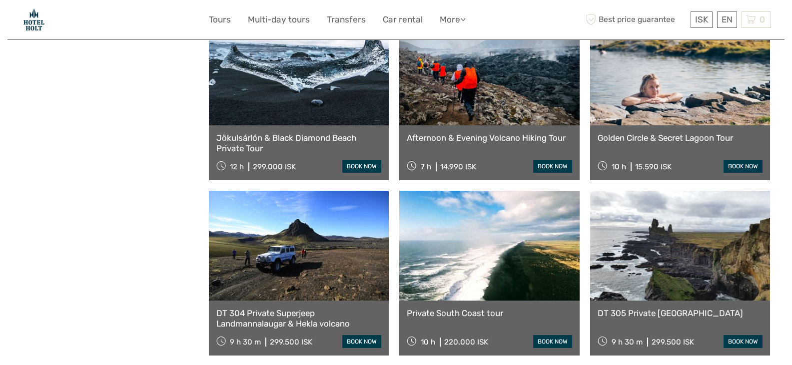
click at [468, 103] on link at bounding box center [489, 70] width 180 height 110
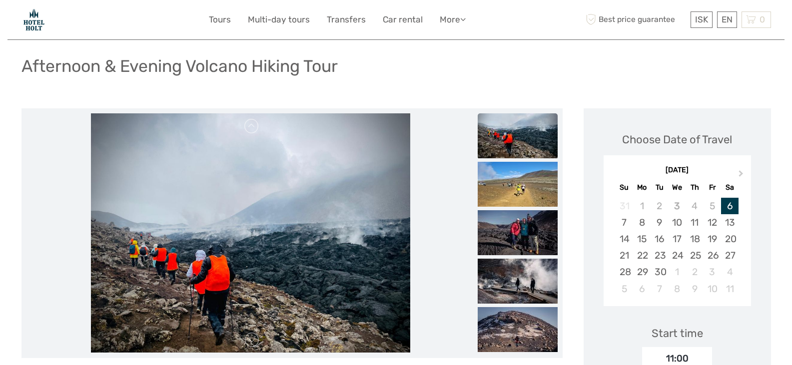
scroll to position [100, 0]
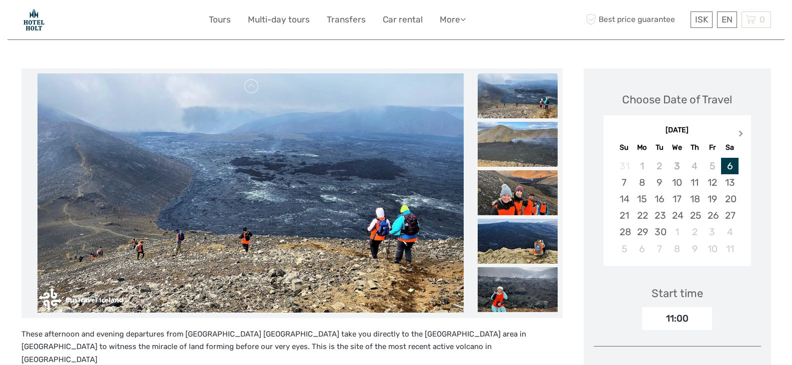
click at [741, 134] on span "Next Month" at bounding box center [741, 135] width 0 height 14
click at [678, 182] on div "8" at bounding box center [676, 182] width 17 height 16
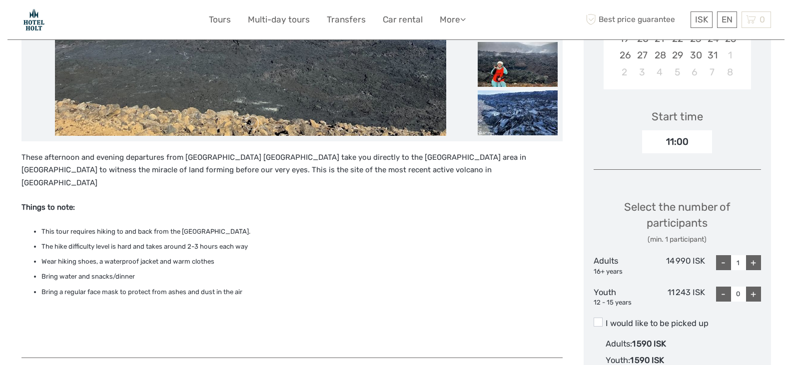
scroll to position [286, 0]
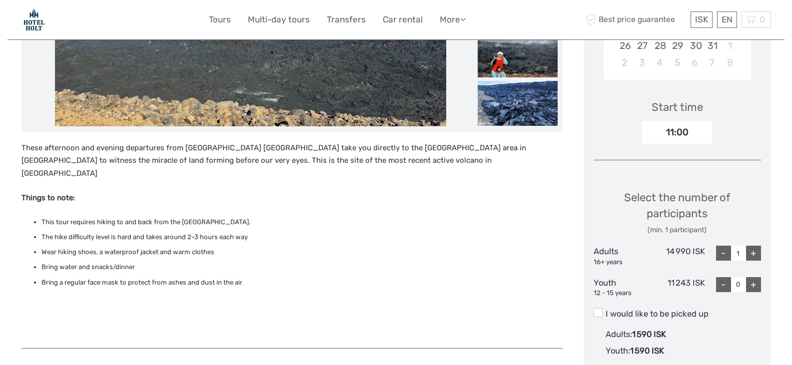
click at [752, 252] on div "+" at bounding box center [753, 253] width 15 height 15
type input "2"
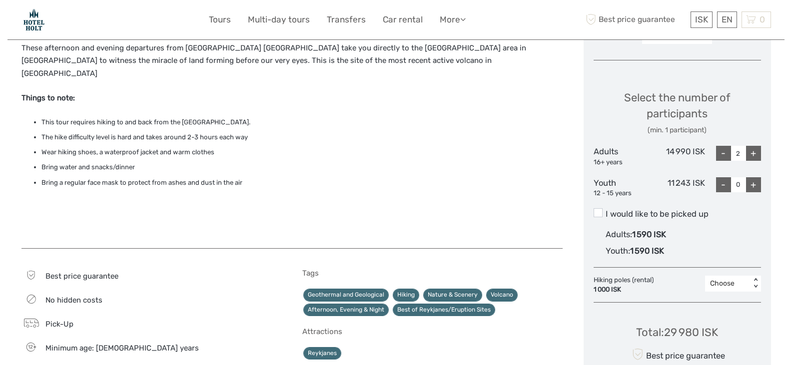
scroll to position [393, 0]
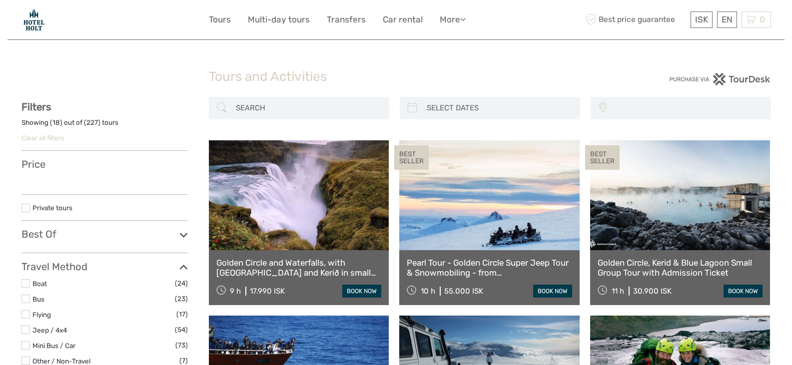
select select
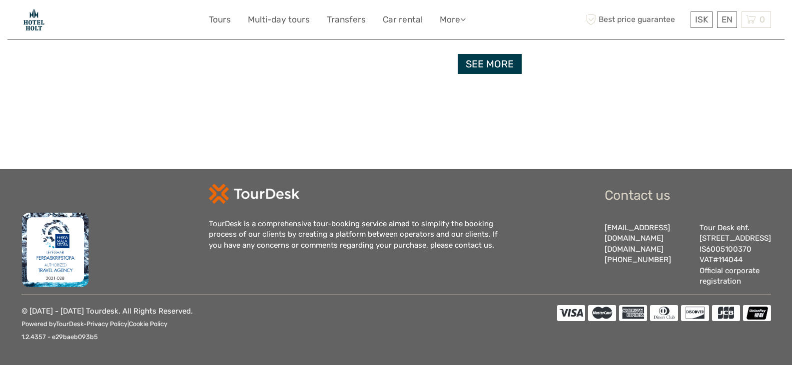
select select
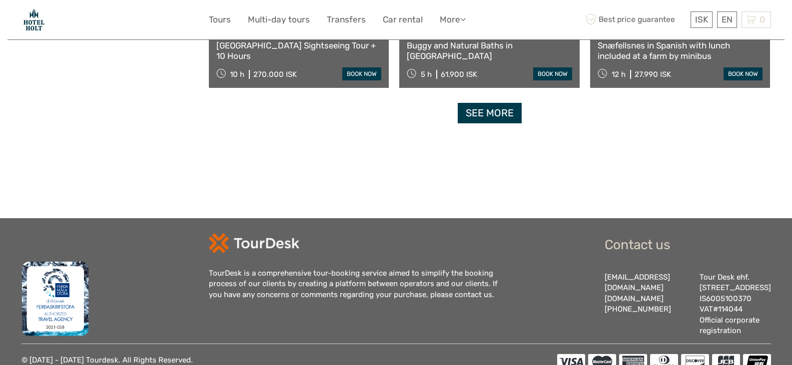
scroll to position [1021, 0]
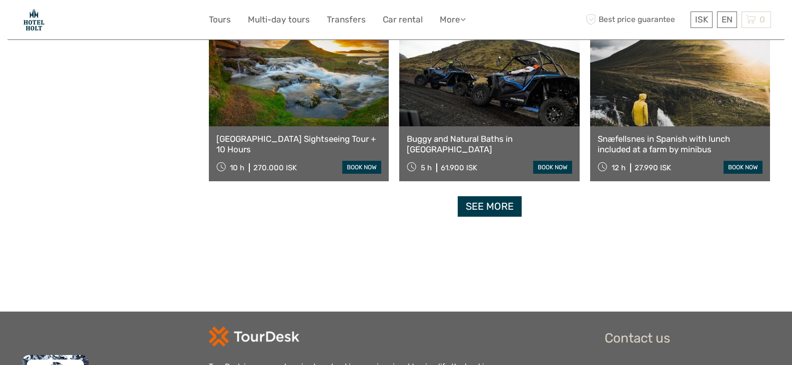
click at [491, 202] on link "See more" at bounding box center [489, 206] width 64 height 20
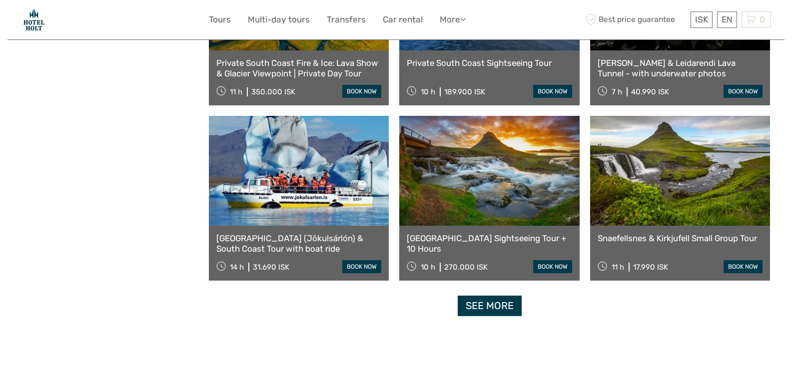
scroll to position [2007, 0]
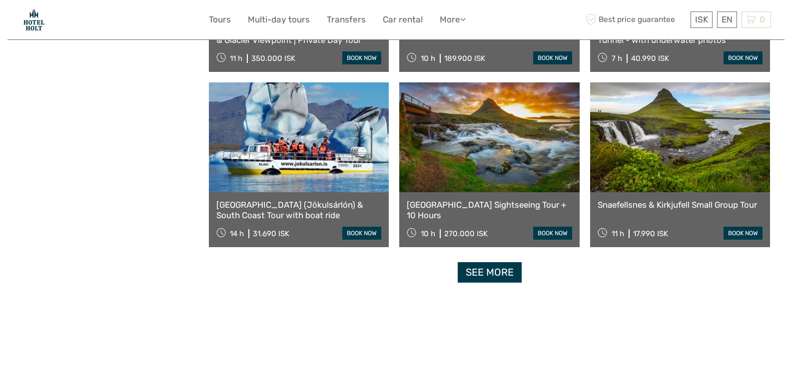
click at [497, 272] on link "See more" at bounding box center [489, 272] width 64 height 20
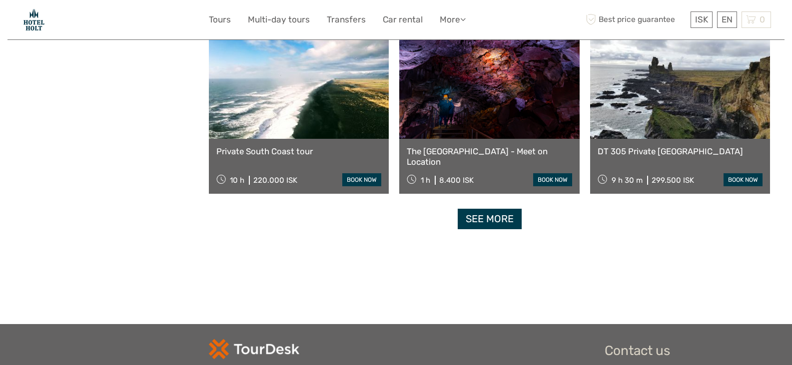
scroll to position [3119, 0]
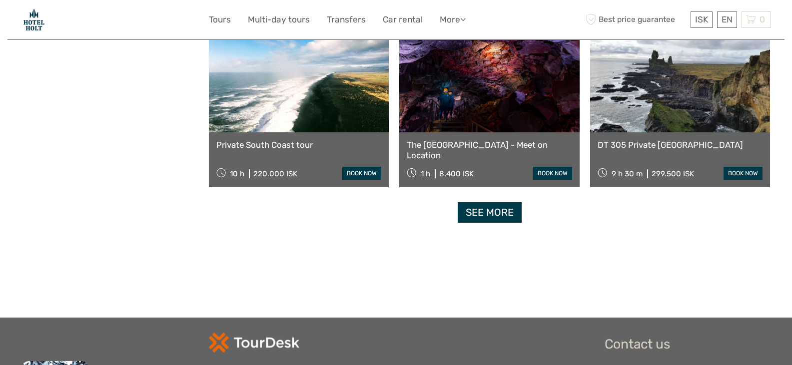
click at [488, 210] on link "See more" at bounding box center [489, 212] width 64 height 20
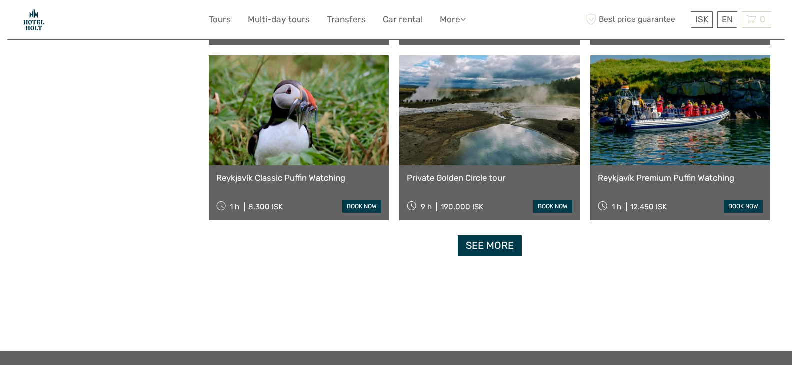
scroll to position [4144, 0]
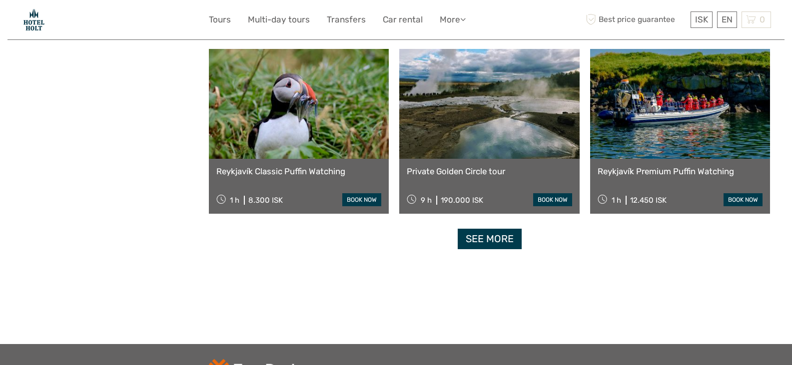
click at [490, 237] on link "See more" at bounding box center [489, 239] width 64 height 20
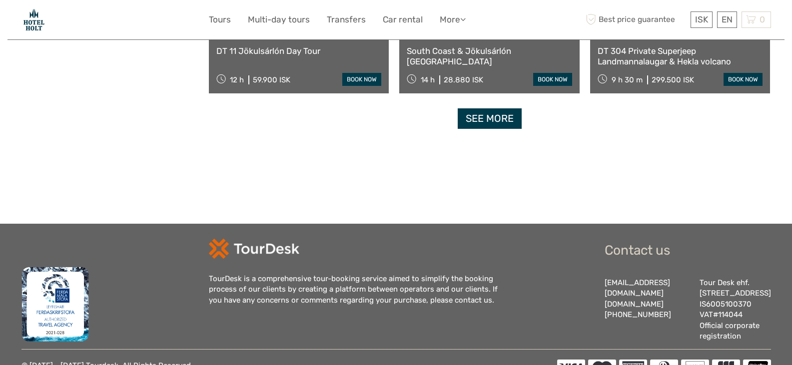
scroll to position [5364, 0]
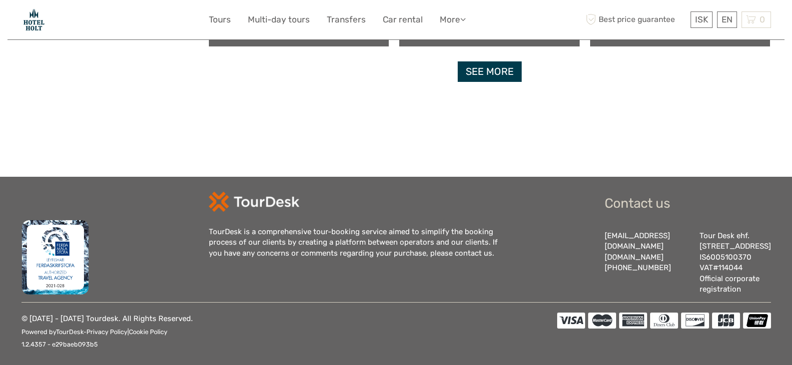
click at [481, 72] on link "See more" at bounding box center [489, 71] width 64 height 20
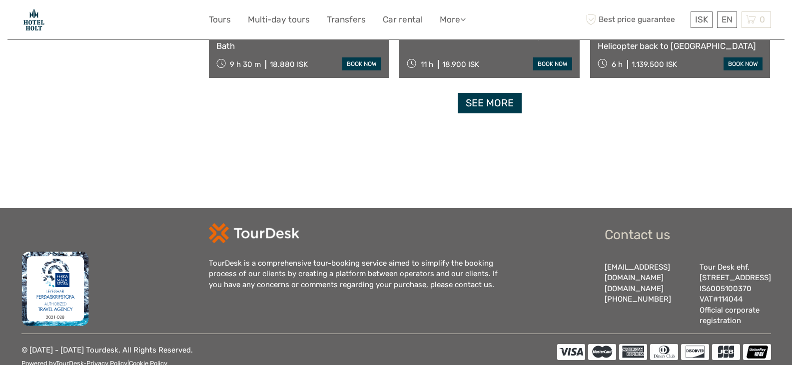
scroll to position [6399, 0]
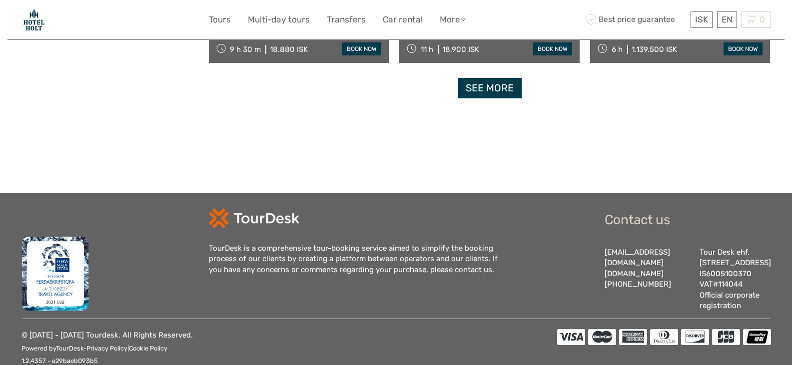
click at [489, 82] on link "See more" at bounding box center [489, 88] width 64 height 20
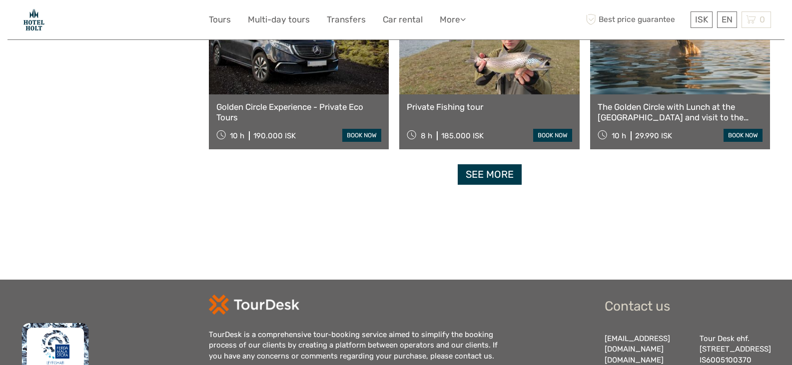
scroll to position [7377, 0]
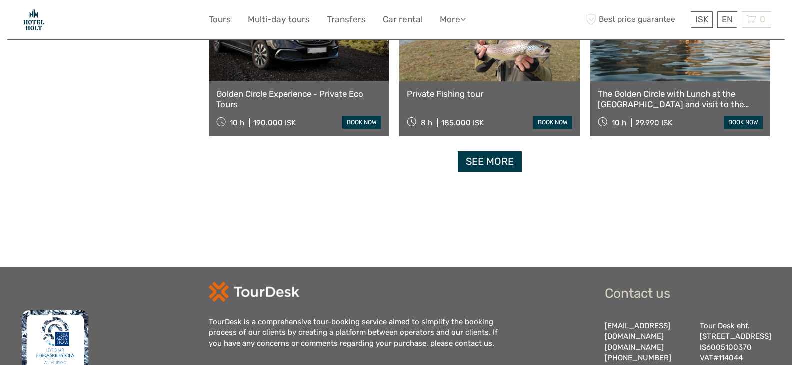
click at [492, 159] on link "See more" at bounding box center [489, 161] width 64 height 20
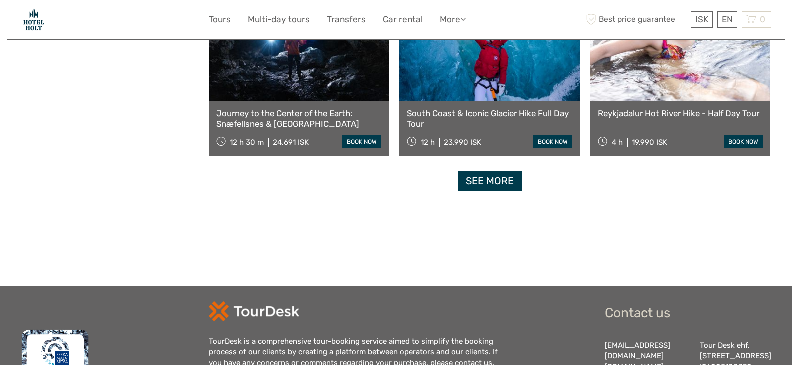
scroll to position [8436, 0]
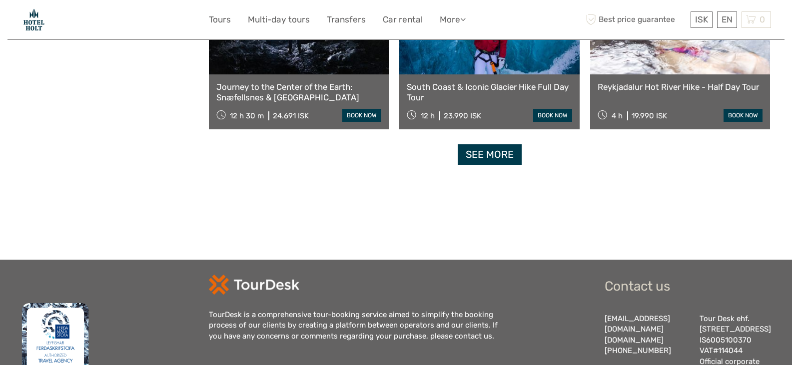
click at [493, 153] on link "See more" at bounding box center [489, 154] width 64 height 20
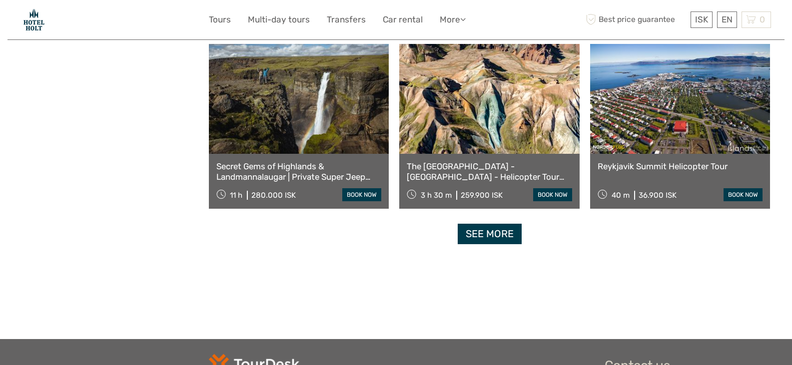
scroll to position [9428, 0]
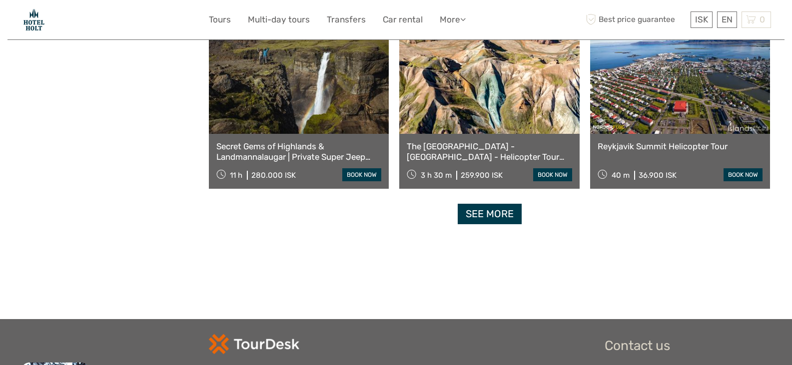
click at [492, 214] on link "See more" at bounding box center [489, 214] width 64 height 20
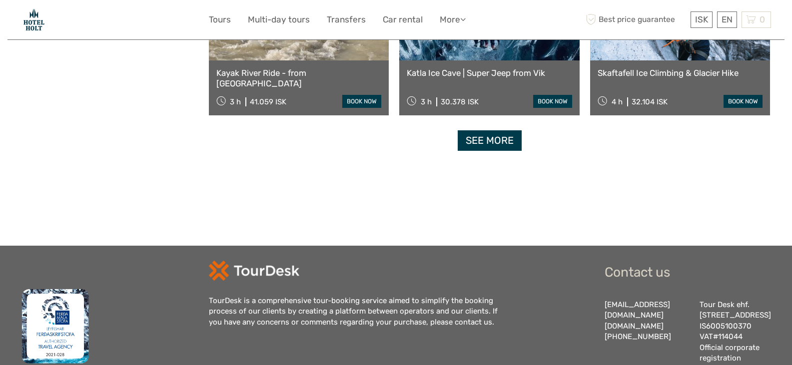
scroll to position [10634, 0]
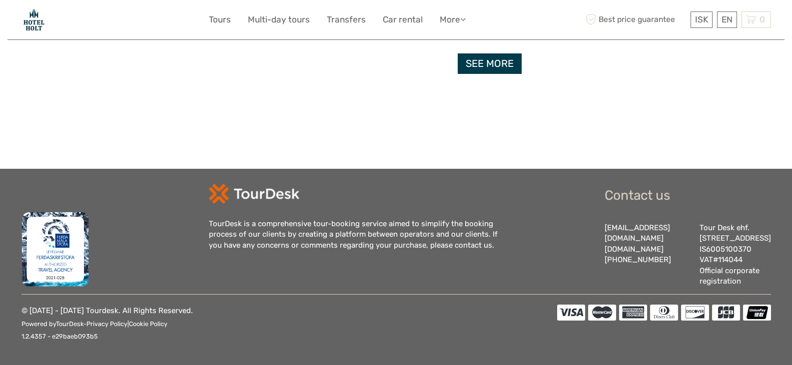
click at [495, 65] on link "See more" at bounding box center [489, 63] width 64 height 20
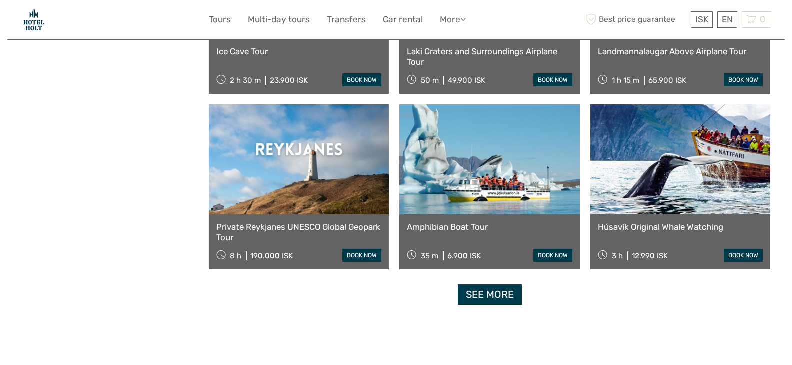
scroll to position [11478, 0]
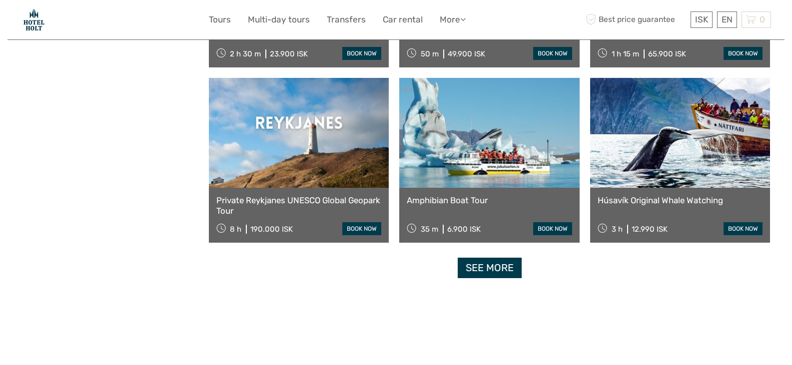
click at [488, 266] on link "See more" at bounding box center [489, 268] width 64 height 20
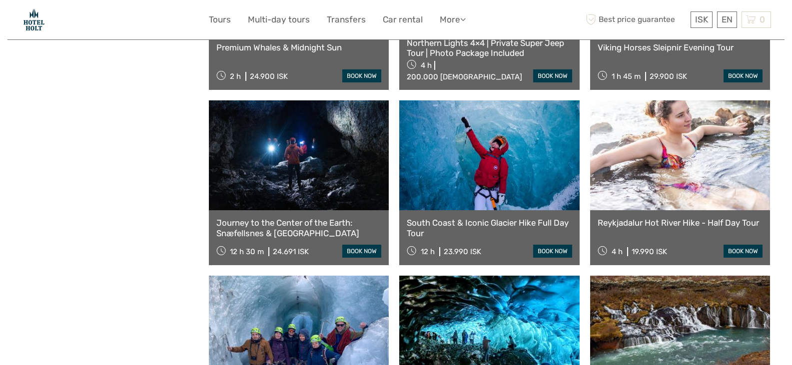
scroll to position [8254, 0]
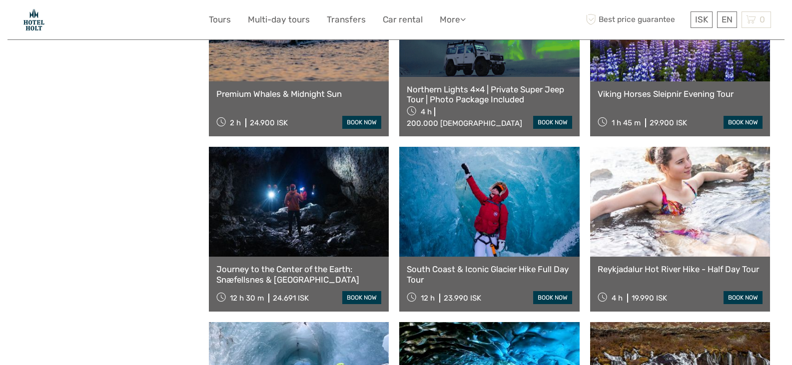
click at [654, 193] on link at bounding box center [680, 202] width 180 height 110
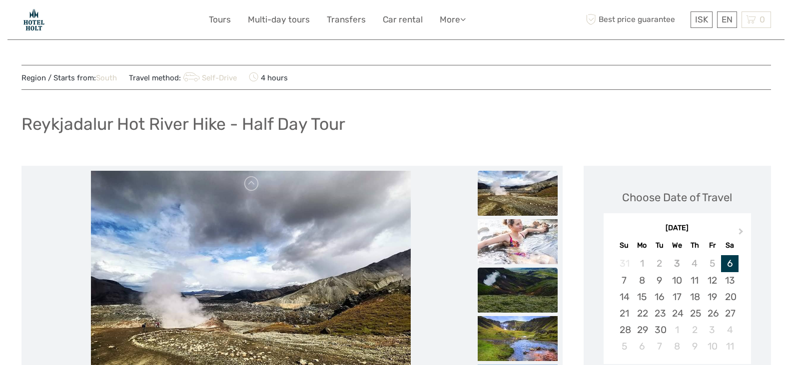
click at [511, 286] on img at bounding box center [517, 290] width 80 height 45
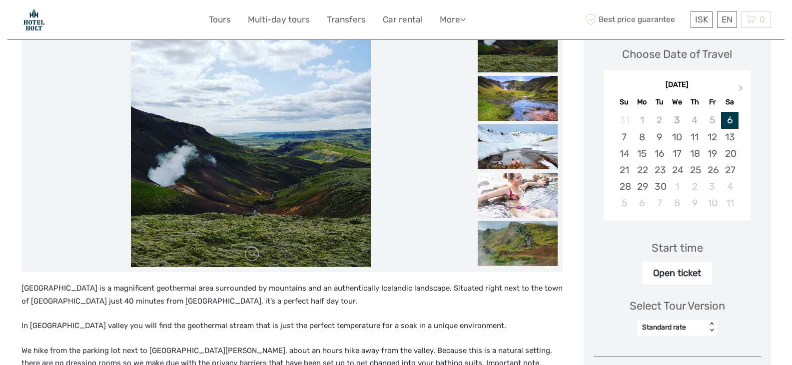
scroll to position [153, 0]
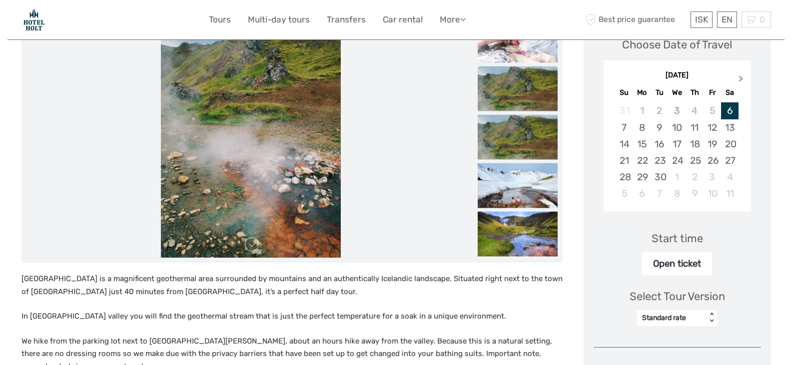
click at [741, 77] on span "Next Month" at bounding box center [741, 80] width 0 height 14
click at [680, 127] on div "8" at bounding box center [676, 127] width 17 height 16
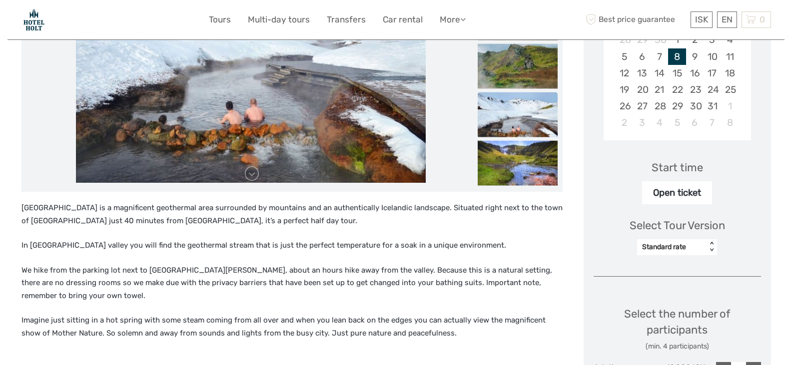
scroll to position [233, 0]
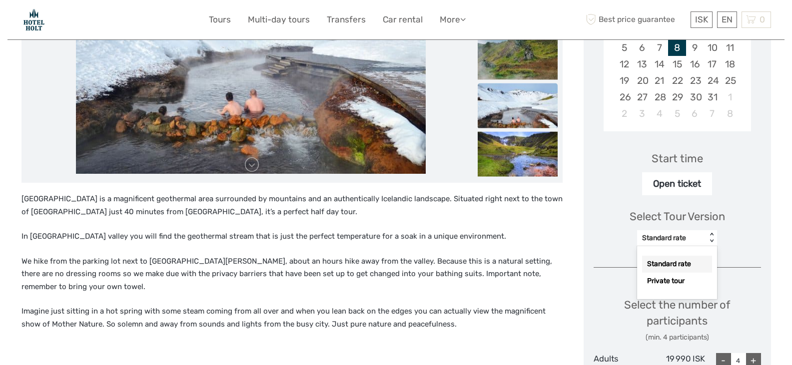
click at [712, 239] on div "< >" at bounding box center [711, 238] width 8 height 10
